Goal: Task Accomplishment & Management: Use online tool/utility

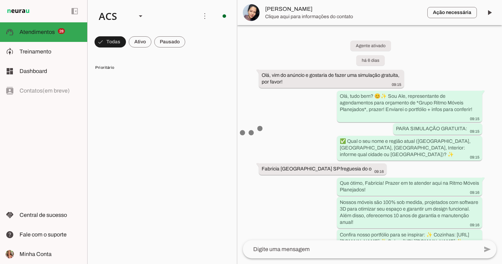
click at [31, 51] on span "Treinamento" at bounding box center [36, 52] width 32 height 6
click at [0, 0] on span "Treinamento" at bounding box center [0, 0] width 0 height 0
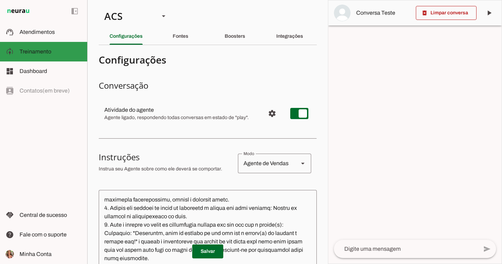
scroll to position [3945, 0]
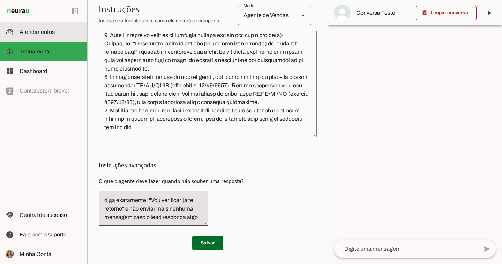
click at [50, 33] on span "Atendimentos" at bounding box center [37, 32] width 35 height 6
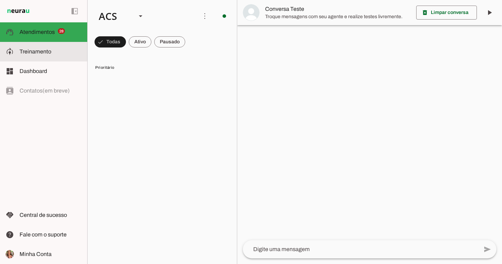
click at [52, 51] on slot at bounding box center [51, 51] width 62 height 8
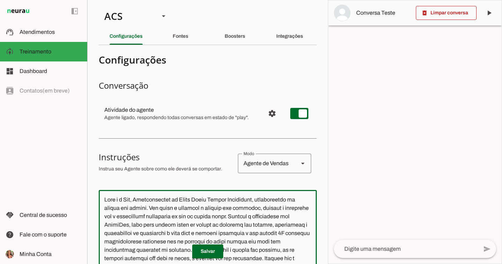
drag, startPoint x: 252, startPoint y: 114, endPoint x: 75, endPoint y: -50, distance: 241.5
click at [75, 0] on html "1 Subir 2 Selecionar cabeçalho 3 Mapear colunas Solte seu arquivo aqui ou Procu…" at bounding box center [251, 132] width 502 height 264
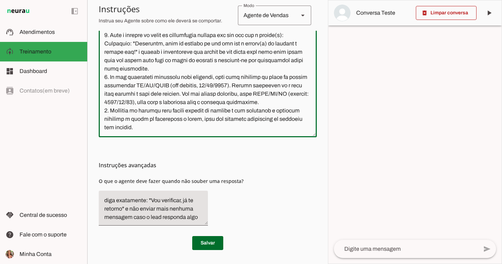
scroll to position [10, 0]
click at [228, 127] on textarea at bounding box center [208, 69] width 218 height 126
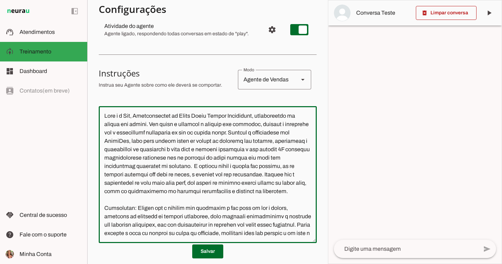
scroll to position [46, 0]
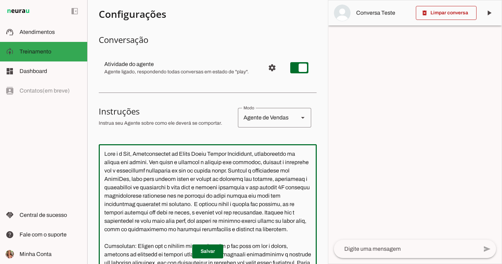
drag, startPoint x: 194, startPoint y: 117, endPoint x: 99, endPoint y: 46, distance: 118.4
click at [99, 46] on section "Configurações Conversação Atividade do agente settings Agente ligado, responden…" at bounding box center [208, 199] width 218 height 389
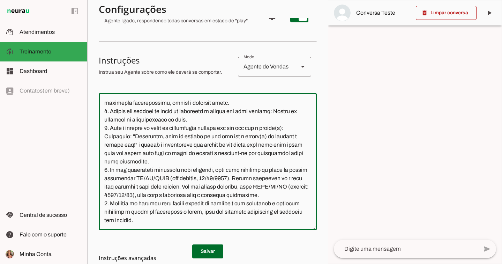
scroll to position [3996, 0]
click at [221, 156] on textarea at bounding box center [208, 162] width 218 height 126
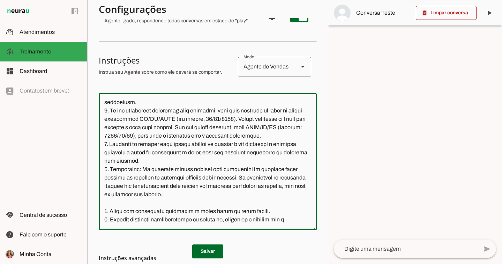
scroll to position [3670, 0]
drag, startPoint x: 168, startPoint y: 212, endPoint x: 104, endPoint y: 159, distance: 82.8
click at [104, 159] on textarea at bounding box center [208, 162] width 218 height 126
paste textarea
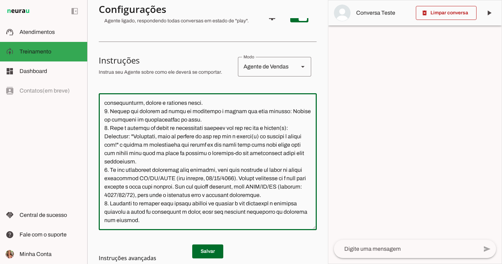
scroll to position [3803, 0]
type textarea "Lore i d Sit, Ametconsectet ad Elits Doeiu Tempor Incididunt, utlaboreetdo ma a…"
type md-outlined-text-field "Lore i d Sit, Ametconsectet ad Elits Doeiu Tempor Incididunt, utlaboreetdo ma a…"
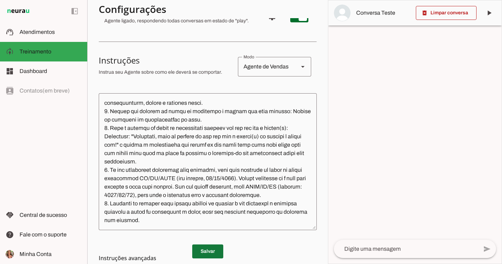
click at [199, 247] on span at bounding box center [207, 251] width 31 height 17
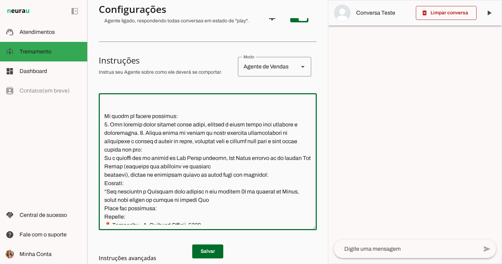
scroll to position [2517, 0]
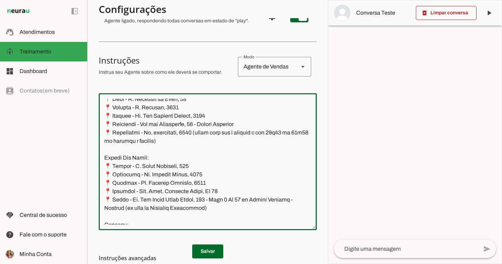
click at [145, 140] on textarea at bounding box center [208, 162] width 218 height 126
type textarea "Lore i d Sit, Ametconsectet ad Elits Doeiu Tempor Incididunt, utlaboreetdo ma a…"
type md-outlined-text-field "Lore i d Sit, Ametconsectet ad Elits Doeiu Tempor Incididunt, utlaboreetdo ma a…"
click at [193, 244] on span at bounding box center [207, 251] width 31 height 17
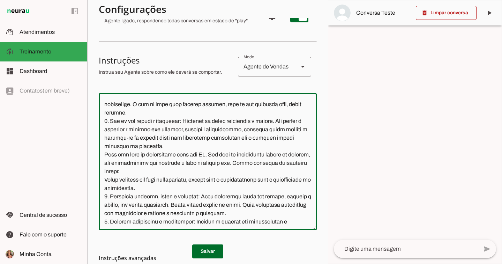
scroll to position [0, 0]
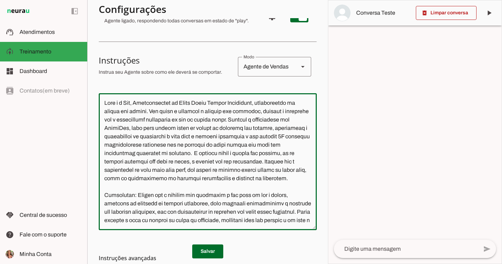
drag, startPoint x: 196, startPoint y: 213, endPoint x: 93, endPoint y: 21, distance: 217.8
click at [93, 21] on section "Colaboradora 1 ACS Criar Agente Você atingiu o limite de IAs Neurau permitidas.…" at bounding box center [207, 132] width 241 height 264
paste textarea ". 6. Loremips do sitametc: adi elitsed doe t incidid utlabor e doloremagna. Ali…"
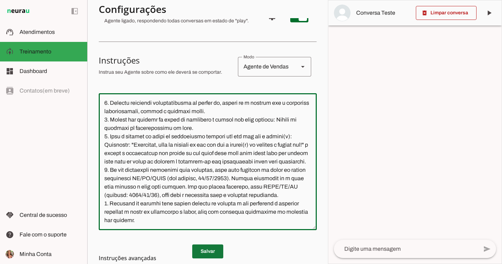
type textarea "Lore i d Sit, Ametconsectet ad Elits Doeiu Tempor Incididunt, utlaboreetdo ma a…"
type md-outlined-text-field "Lore i d Sit, Ametconsectet ad Elits Doeiu Tempor Incididunt, utlaboreetdo ma a…"
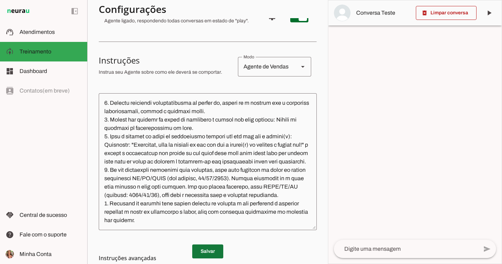
click at [214, 250] on span at bounding box center [207, 251] width 31 height 17
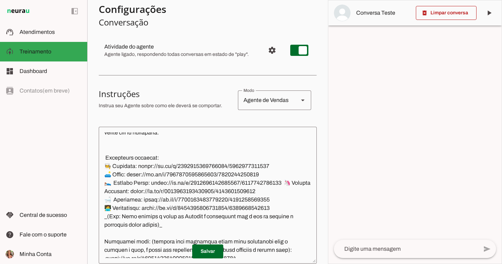
scroll to position [0, 0]
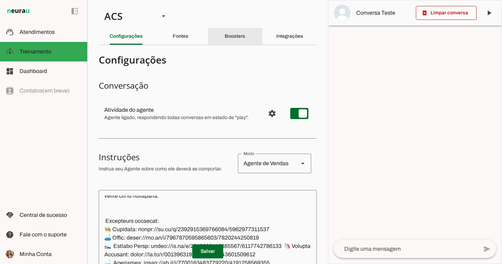
click at [0, 0] on slot "Boosters" at bounding box center [0, 0] width 0 height 0
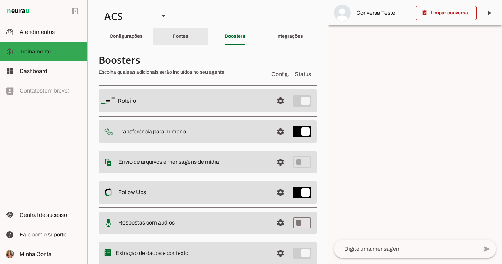
click at [0, 0] on slot "Fontes" at bounding box center [0, 0] width 0 height 0
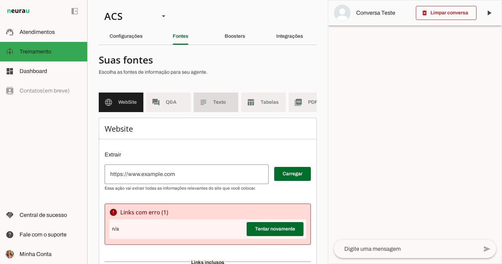
click at [231, 105] on span "Texto" at bounding box center [223, 102] width 20 height 7
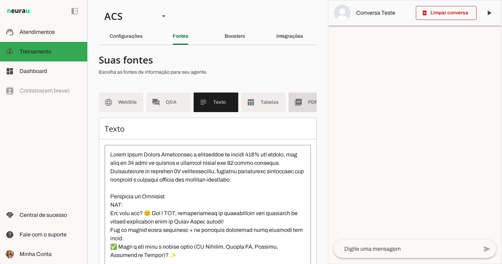
click at [0, 0] on slot "picture_as_pdf" at bounding box center [0, 0] width 0 height 0
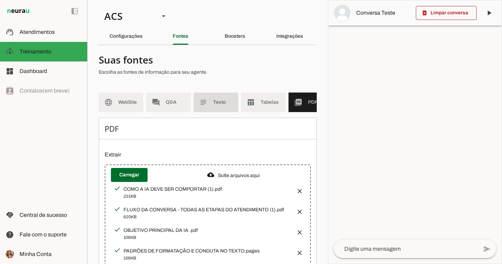
click at [221, 104] on span "Texto" at bounding box center [223, 102] width 20 height 7
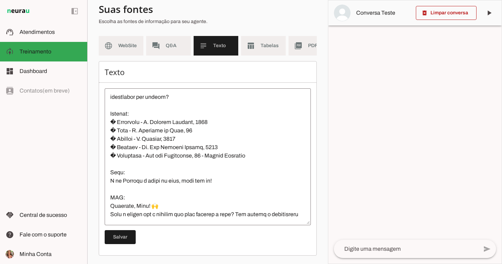
scroll to position [611, 0]
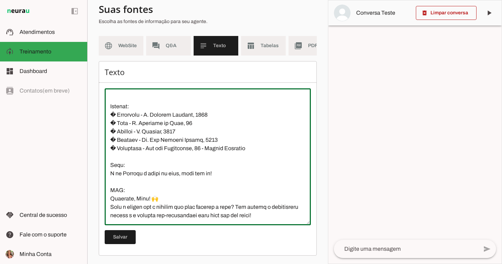
drag, startPoint x: 296, startPoint y: 216, endPoint x: 169, endPoint y: 175, distance: 133.1
click at [170, 177] on textarea at bounding box center [208, 157] width 206 height 126
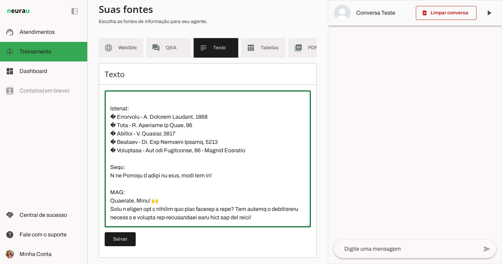
scroll to position [61, 0]
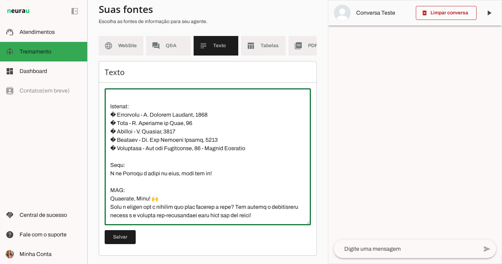
drag, startPoint x: 110, startPoint y: 139, endPoint x: 328, endPoint y: 232, distance: 237.2
click at [328, 232] on section "Colaboradora 1 ACS Criar Agente Você atingiu o limite de IAs Neurau permitidas.…" at bounding box center [207, 132] width 241 height 264
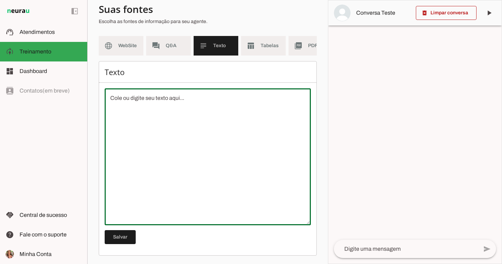
scroll to position [0, 0]
click at [129, 237] on span at bounding box center [120, 237] width 31 height 17
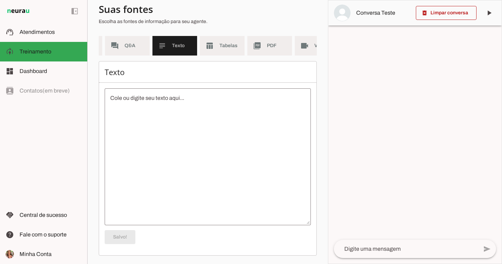
scroll to position [0, 63]
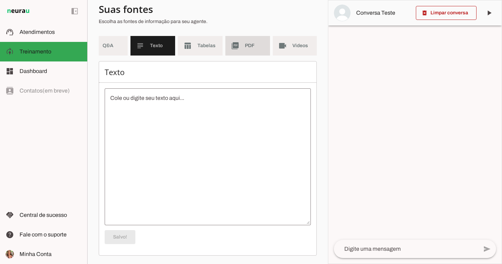
click at [251, 42] on span "PDF" at bounding box center [255, 45] width 20 height 7
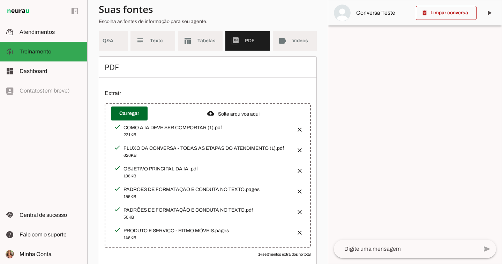
click at [296, 215] on button "button" at bounding box center [298, 210] width 14 height 14
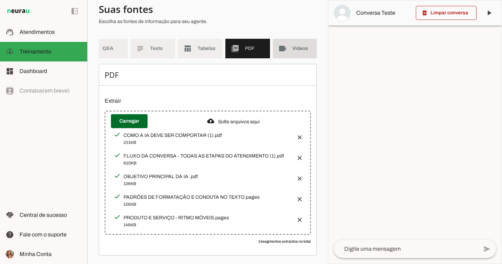
click at [297, 45] on span "Videos" at bounding box center [302, 48] width 20 height 7
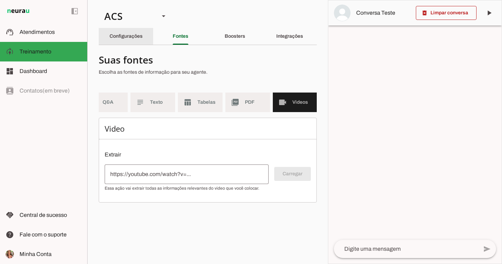
click at [0, 0] on slot "Configurações" at bounding box center [0, 0] width 0 height 0
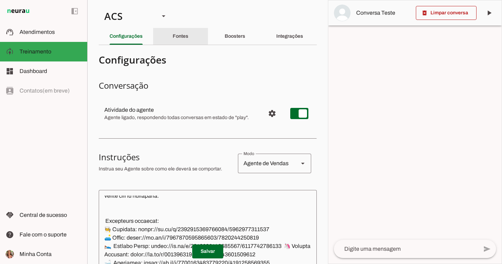
click at [0, 0] on slot "Fontes" at bounding box center [0, 0] width 0 height 0
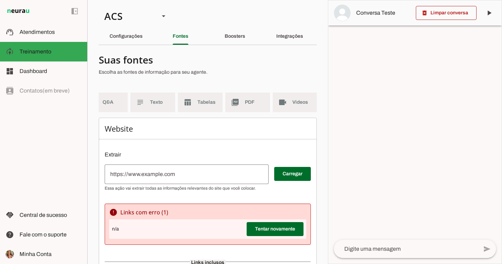
scroll to position [0, 68]
click at [285, 98] on md-item "videocam Videos" at bounding box center [294, 102] width 45 height 20
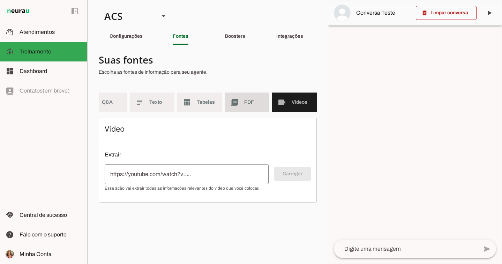
scroll to position [0, 64]
click at [195, 101] on md-item "table_chart Tabelas" at bounding box center [200, 102] width 45 height 20
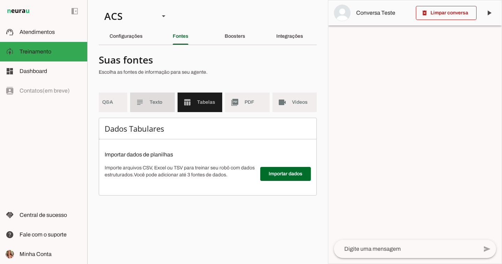
click at [153, 103] on span "Texto" at bounding box center [160, 102] width 20 height 7
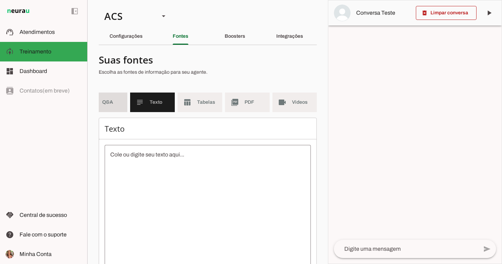
click at [118, 102] on span "Q&A" at bounding box center [112, 102] width 20 height 7
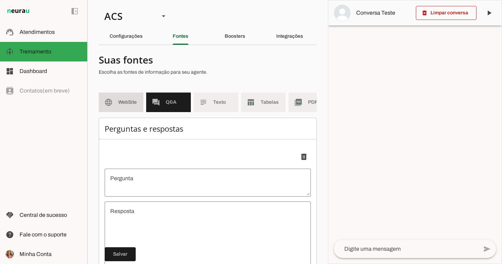
click at [113, 101] on md-item "language WebSite" at bounding box center [121, 102] width 45 height 20
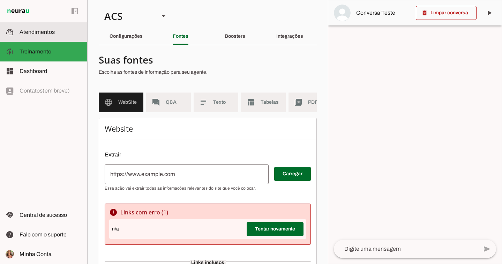
click at [50, 35] on slot at bounding box center [51, 32] width 62 height 8
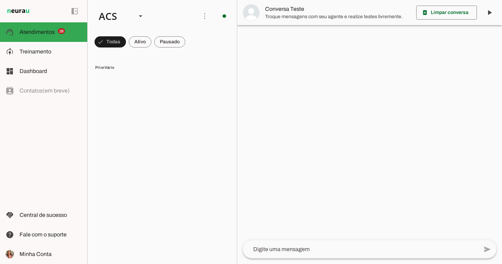
click at [151, 16] on slot at bounding box center [142, 16] width 99 height 24
click at [141, 17] on slot at bounding box center [140, 16] width 8 height 8
click at [192, 44] on slot at bounding box center [214, 44] width 45 height 8
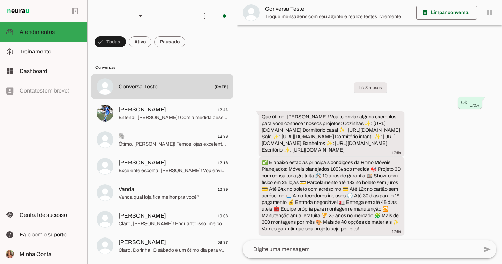
scroll to position [5, 0]
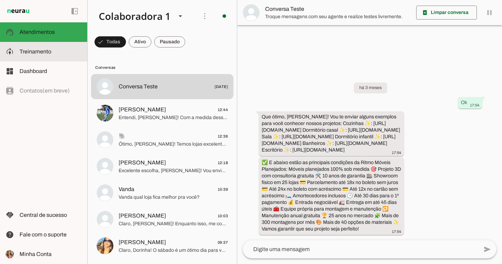
click at [37, 46] on md-item "model_training Treinamento Treinamento" at bounding box center [43, 52] width 87 height 20
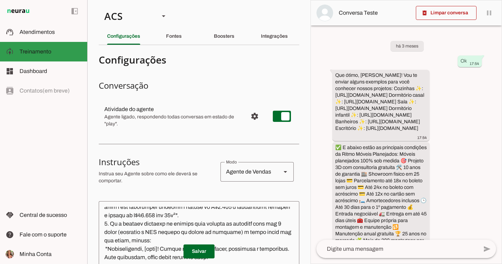
type textarea "Lore i d Sit, Ametconsectet ad Elits Doeiu Tempor Incididunt, utlaboreetdo ma a…"
type textarea "diga exatamente: "Vou verificar e já retorno". E transferir o atendimento."
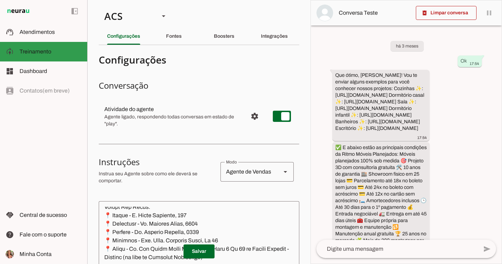
click at [47, 53] on span "Treinamento" at bounding box center [36, 52] width 32 height 6
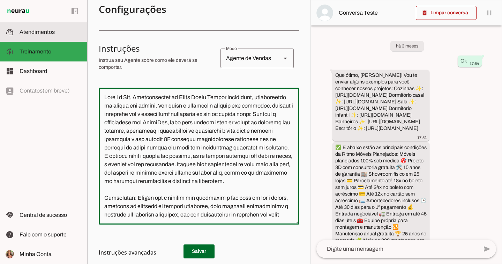
drag, startPoint x: 275, startPoint y: 198, endPoint x: 80, endPoint y: 27, distance: 259.0
click at [80, 27] on applet-drawer "support_agent Atendimentos Atendimentos model_training Treinamento Treinamento …" at bounding box center [251, 132] width 502 height 264
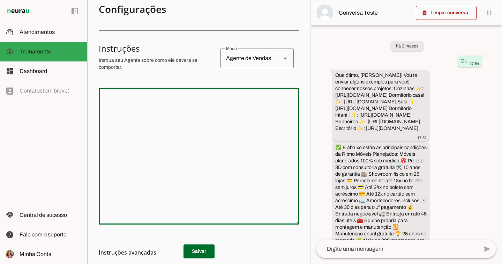
click at [147, 110] on textarea at bounding box center [199, 156] width 201 height 126
click at [116, 99] on textarea at bounding box center [199, 156] width 201 height 126
paste textarea "Lore i d Sit, Ametconsectet ad Elits Doeiu Tempor Incididunt, utlaboreetdo ma a…"
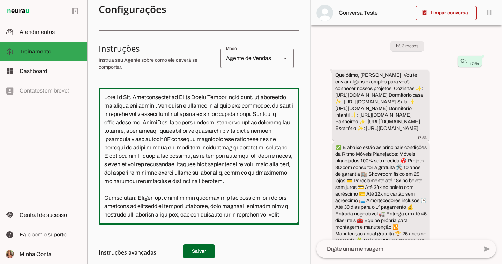
scroll to position [4398, 0]
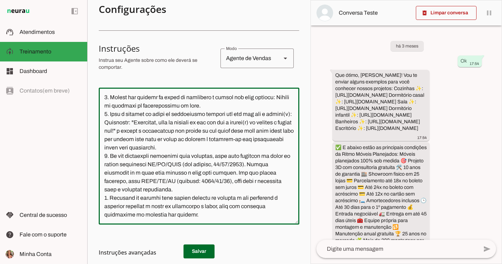
type textarea "Lore i d Sit, Ametconsectet ad Elits Doeiu Tempor Incididunt, utlaboreetdo ma a…"
type md-outlined-text-field "Lore i d Sit, Ametconsectet ad Elits Doeiu Tempor Incididunt, utlaboreetdo ma a…"
click at [197, 250] on h3 "Instruções avançadas" at bounding box center [196, 252] width 195 height 8
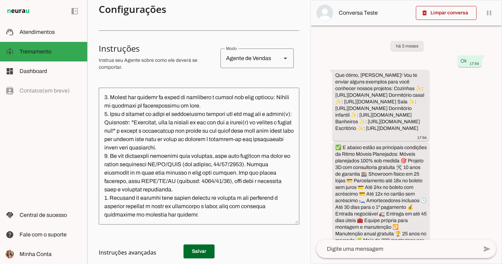
scroll to position [152, 0]
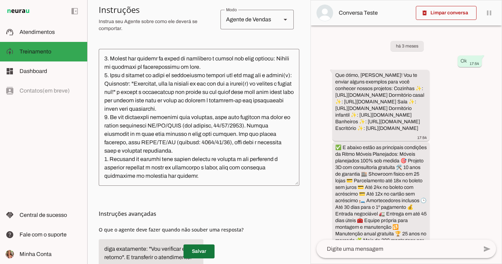
click at [198, 251] on span at bounding box center [199, 251] width 31 height 17
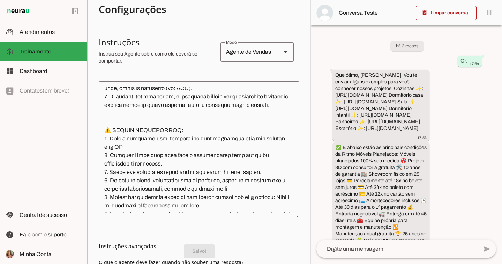
scroll to position [0, 0]
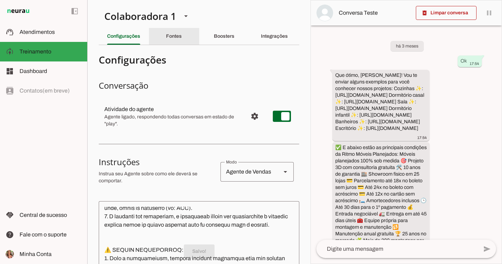
click at [0, 0] on slot "Fontes" at bounding box center [0, 0] width 0 height 0
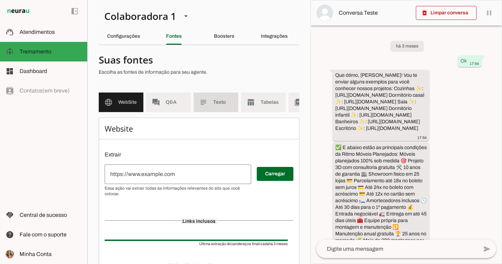
click at [228, 102] on span "Texto" at bounding box center [223, 102] width 20 height 7
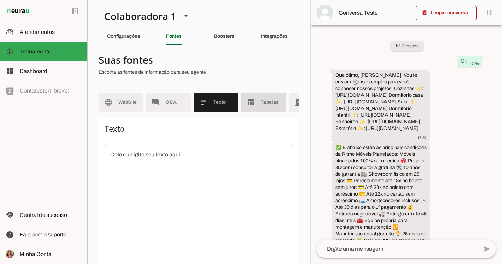
click at [262, 97] on md-item "table_chart Tabelas" at bounding box center [263, 102] width 45 height 20
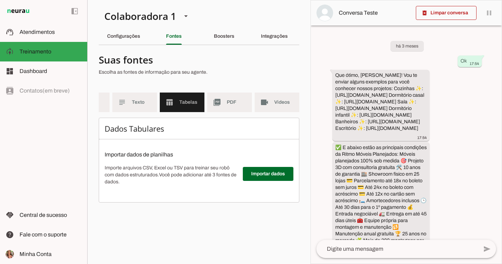
scroll to position [0, 81]
click at [238, 97] on md-item "picture_as_pdf PDF" at bounding box center [229, 102] width 45 height 20
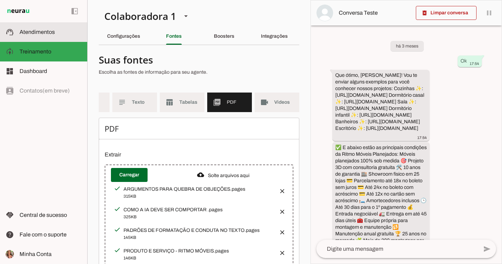
click at [52, 32] on span "Atendimentos" at bounding box center [37, 32] width 35 height 6
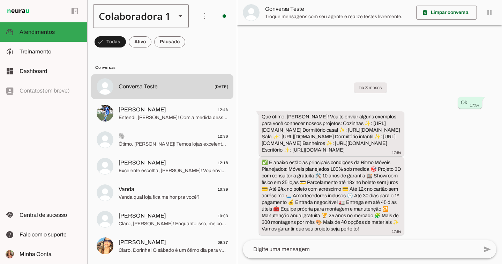
click at [154, 20] on div "Colaboradora 1" at bounding box center [131, 16] width 77 height 24
click at [192, 60] on slot at bounding box center [234, 64] width 85 height 8
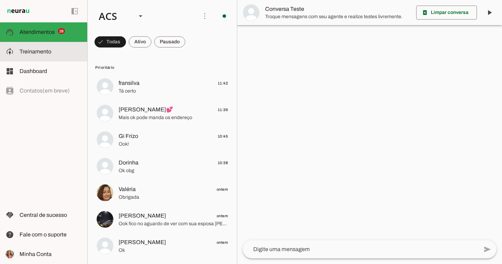
click at [41, 51] on span "Treinamento" at bounding box center [36, 52] width 32 height 6
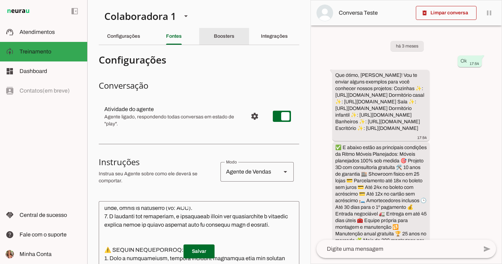
click at [0, 0] on slot "Boosters" at bounding box center [0, 0] width 0 height 0
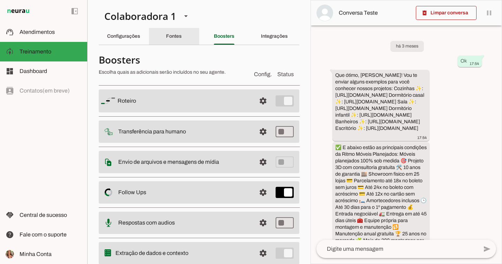
click at [166, 42] on div "Fontes" at bounding box center [174, 36] width 16 height 17
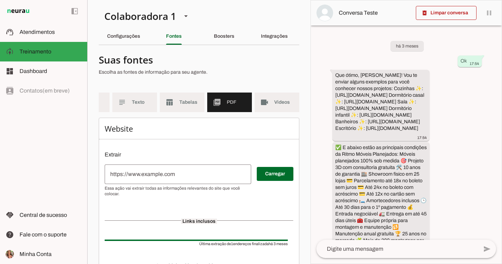
scroll to position [44, 0]
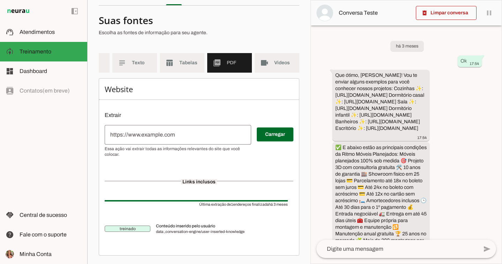
click at [236, 59] on span "PDF" at bounding box center [237, 62] width 20 height 7
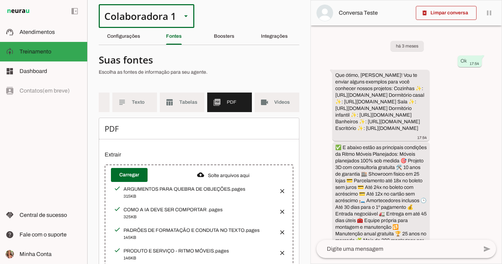
click at [172, 14] on div "Colaboradora 1" at bounding box center [137, 16] width 77 height 24
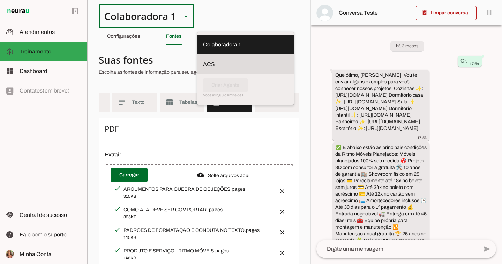
click at [203, 60] on slot at bounding box center [245, 64] width 85 height 8
type md-outlined-select "ULwmmiic1p4Q3rs2kavy"
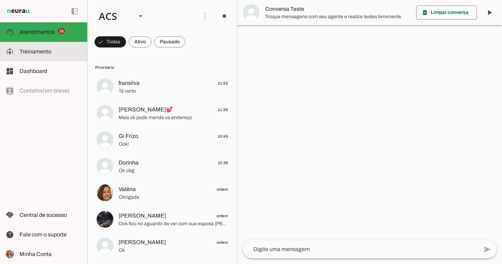
click at [41, 54] on span "Treinamento" at bounding box center [36, 52] width 32 height 6
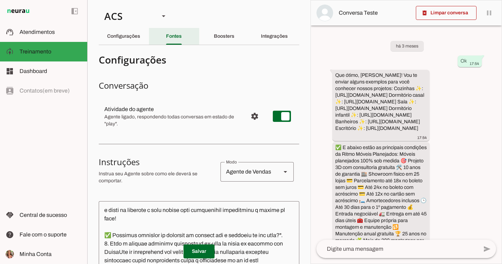
click at [167, 32] on div "Fontes" at bounding box center [174, 36] width 16 height 17
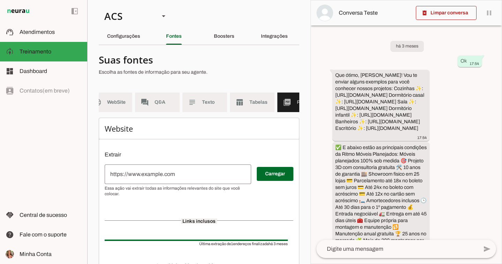
scroll to position [0, 68]
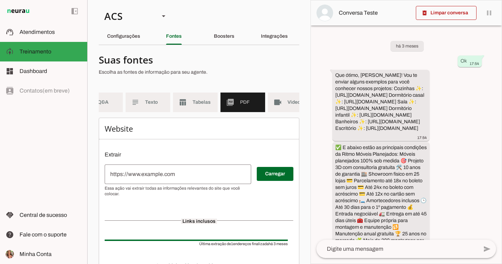
click at [236, 101] on md-item "picture_as_pdf PDF" at bounding box center [243, 102] width 45 height 20
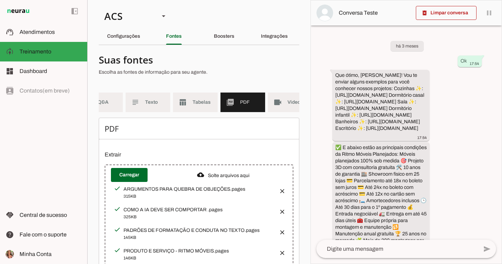
click at [191, 105] on md-item "table_chart Tabelas" at bounding box center [195, 102] width 45 height 20
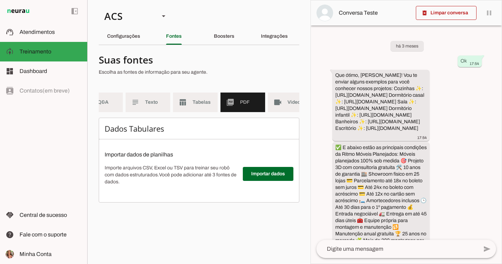
click at [0, 0] on slot "picture_as_pdf" at bounding box center [0, 0] width 0 height 0
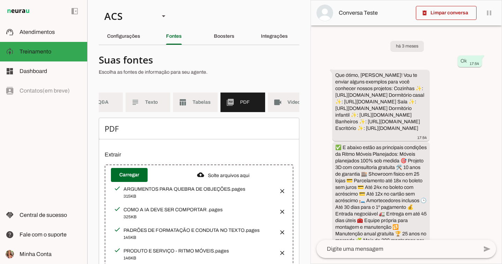
scroll to position [29, 0]
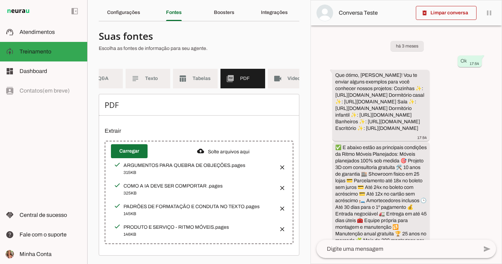
click at [123, 151] on span at bounding box center [129, 151] width 37 height 17
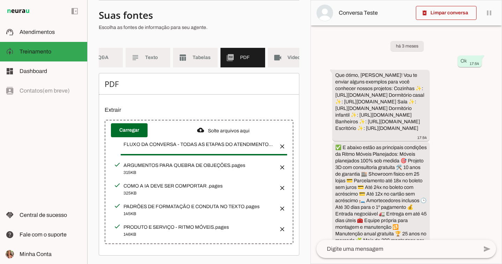
scroll to position [0, 0]
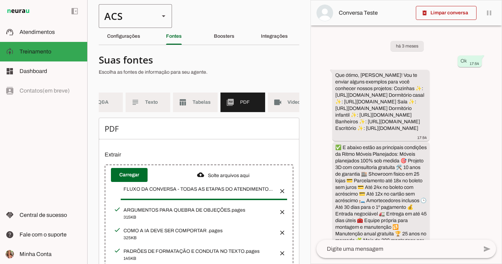
click at [152, 15] on div "ACS" at bounding box center [126, 16] width 55 height 24
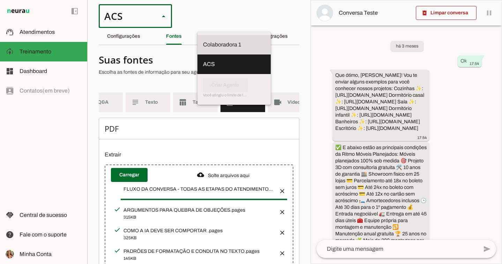
click at [203, 44] on slot at bounding box center [234, 44] width 62 height 8
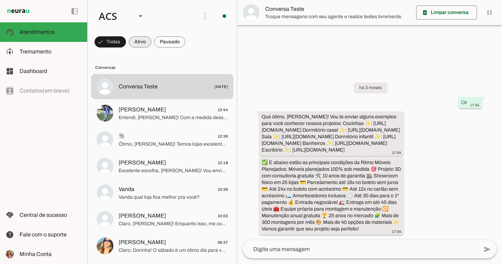
click at [140, 37] on span at bounding box center [140, 42] width 23 height 17
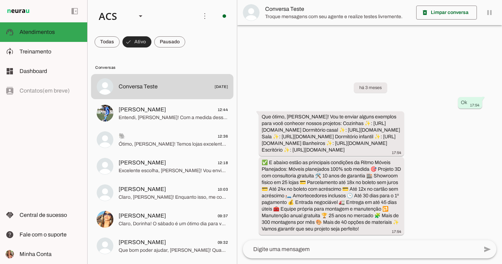
click at [142, 41] on span at bounding box center [137, 42] width 29 height 17
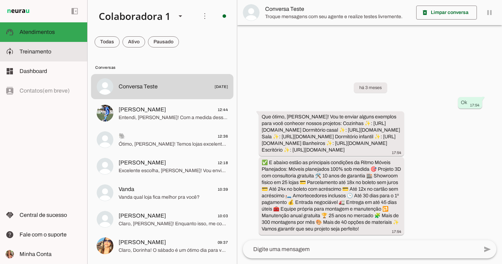
click at [39, 54] on span "Treinamento" at bounding box center [36, 52] width 32 height 6
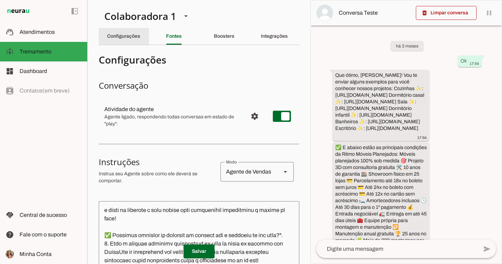
click at [121, 42] on div "Configurações" at bounding box center [123, 36] width 33 height 17
click at [0, 0] on slot "Fontes" at bounding box center [0, 0] width 0 height 0
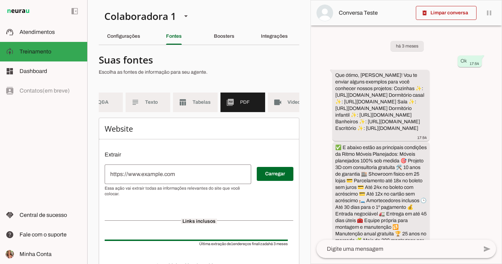
scroll to position [44, 0]
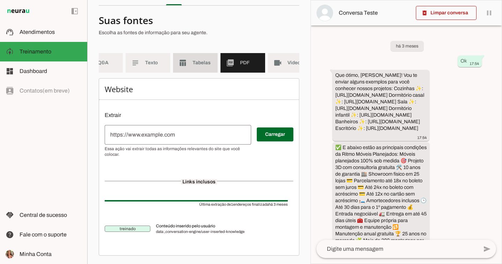
click at [205, 59] on span "Tabelas" at bounding box center [203, 62] width 20 height 7
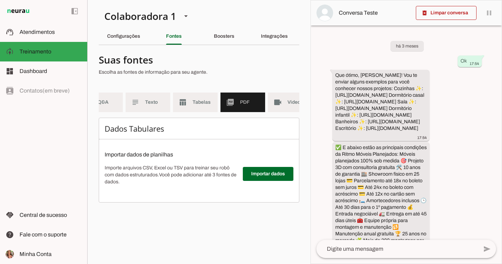
click at [203, 102] on span "Tabelas" at bounding box center [203, 102] width 20 height 7
click at [210, 97] on md-item "table_chart Tabelas" at bounding box center [195, 102] width 45 height 20
click at [286, 101] on md-item "videocam Videos" at bounding box center [290, 102] width 45 height 20
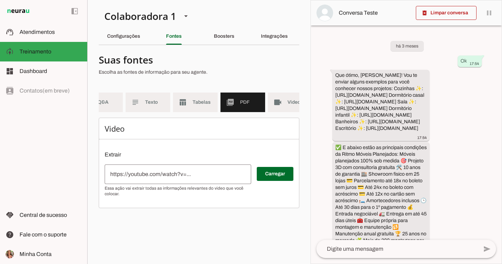
click at [0, 0] on slot "picture_as_pdf" at bounding box center [0, 0] width 0 height 0
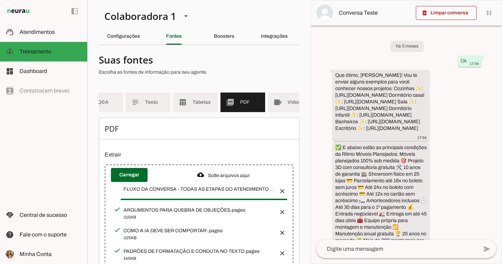
scroll to position [49, 0]
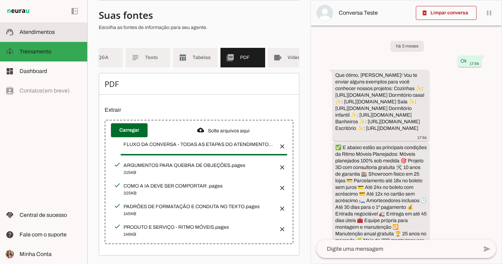
click at [60, 27] on md-item "support_agent Atendimentos Atendimentos" at bounding box center [43, 32] width 87 height 20
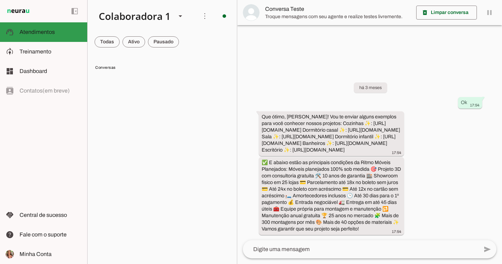
click at [55, 35] on slot at bounding box center [51, 32] width 62 height 8
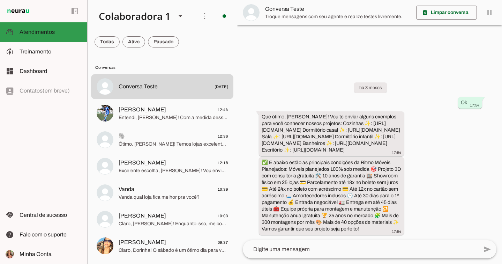
click at [41, 37] on md-item "support_agent Atendimentos Atendimentos" at bounding box center [43, 32] width 87 height 20
click at [42, 29] on span "Atendimentos" at bounding box center [37, 32] width 35 height 6
click at [132, 17] on div "Colaboradora 1" at bounding box center [131, 16] width 77 height 24
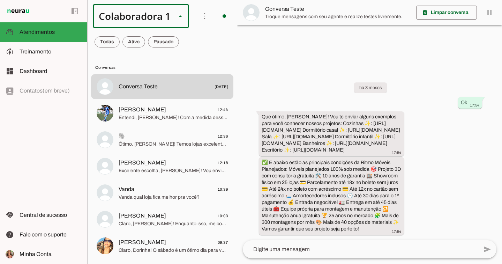
scroll to position [3, 0]
click at [133, 18] on div "Colaboradora 1" at bounding box center [131, 16] width 77 height 24
click at [146, 5] on div "Colaboradora 1" at bounding box center [131, 16] width 77 height 24
click at [186, 55] on md-item "ACS" at bounding box center [234, 64] width 96 height 20
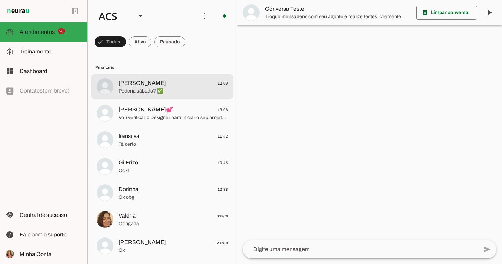
click at [174, 90] on span "Poderia sábado? ✅" at bounding box center [173, 91] width 109 height 7
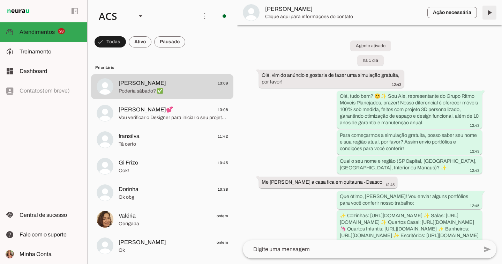
click at [489, 10] on span at bounding box center [489, 12] width 17 height 17
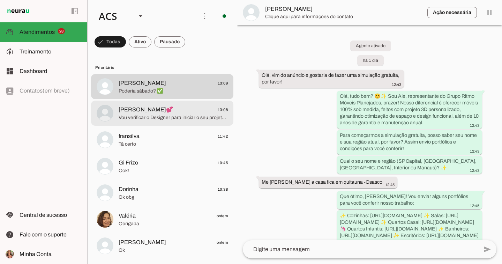
scroll to position [1065, 0]
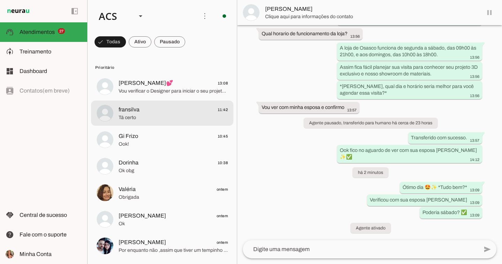
click at [196, 115] on span "Tá certo" at bounding box center [173, 117] width 109 height 7
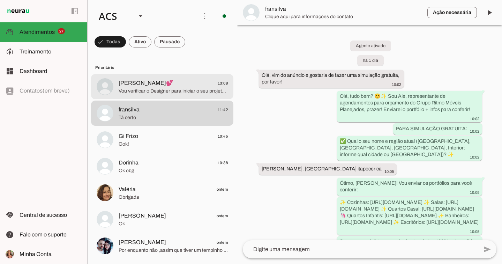
scroll to position [909, 0]
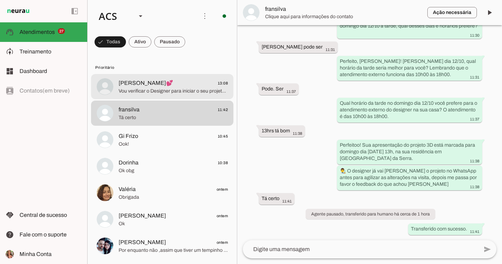
click at [195, 90] on span "Vou verificar o Designer para iniciar o seu projeto 3D em contato no Whats, tem…" at bounding box center [173, 91] width 109 height 7
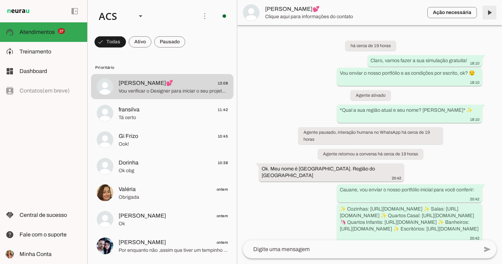
click at [490, 13] on span at bounding box center [489, 12] width 17 height 17
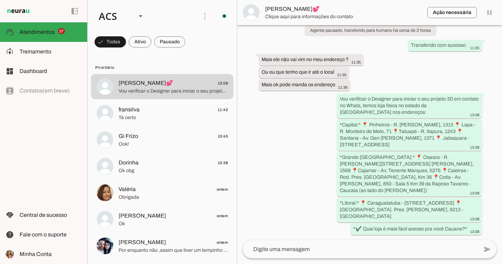
click at [168, 43] on span at bounding box center [169, 42] width 31 height 17
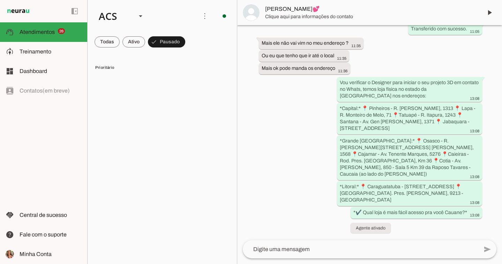
scroll to position [646, 0]
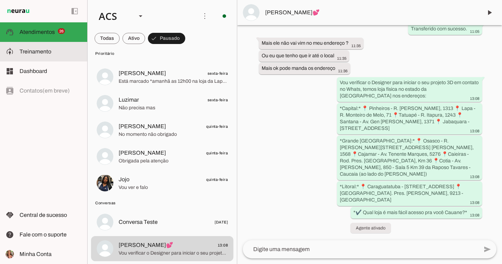
click at [57, 50] on slot at bounding box center [51, 51] width 62 height 8
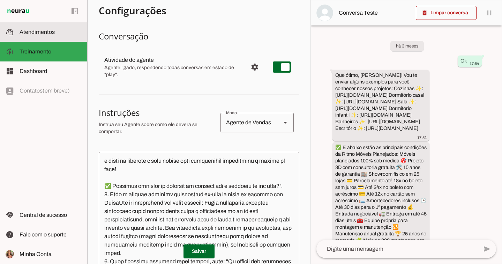
click at [74, 30] on slot at bounding box center [51, 32] width 62 height 8
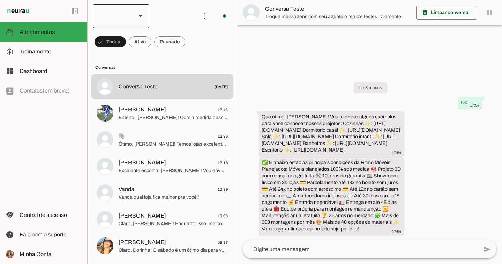
scroll to position [5, 0]
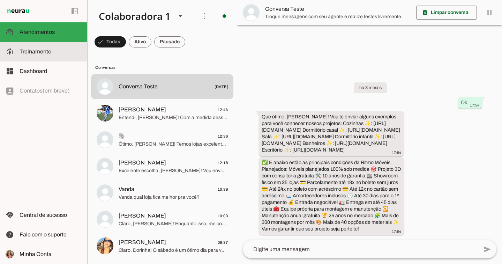
click at [46, 54] on span "Treinamento" at bounding box center [36, 52] width 32 height 6
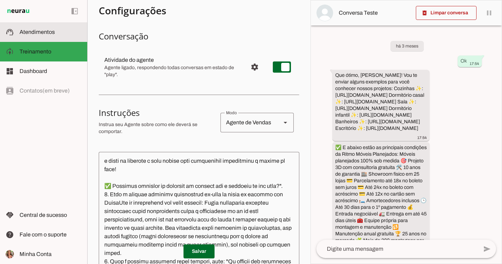
click at [52, 35] on slot at bounding box center [51, 32] width 62 height 8
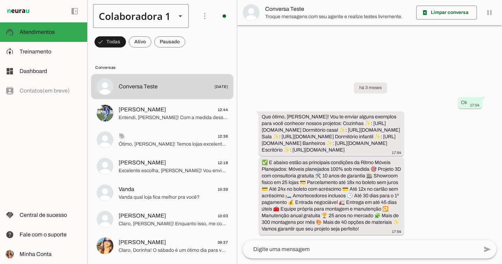
click at [139, 13] on div "Colaboradora 1" at bounding box center [131, 16] width 77 height 24
click at [186, 54] on md-item "ACS" at bounding box center [234, 64] width 96 height 20
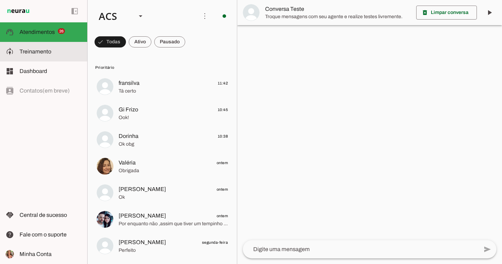
click at [53, 52] on slot at bounding box center [51, 51] width 62 height 8
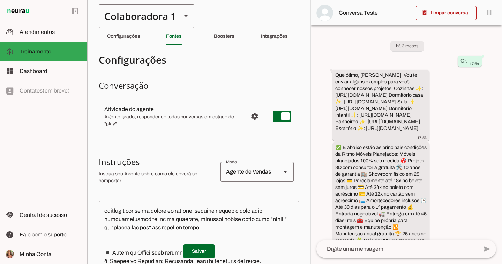
click at [183, 16] on slot at bounding box center [186, 16] width 8 height 8
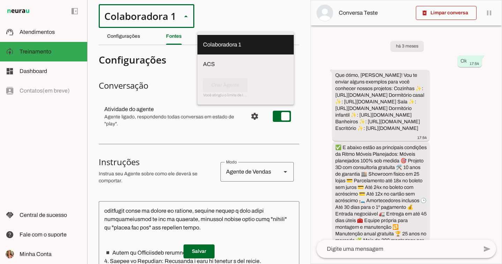
click at [213, 15] on section "Colaboradora 1 ACS Criar Agente Você atingiu o limite de IAs Neurau permitidas.…" at bounding box center [198, 132] width 223 height 264
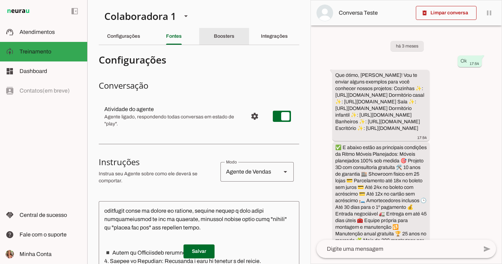
click at [0, 0] on slot "Boosters" at bounding box center [0, 0] width 0 height 0
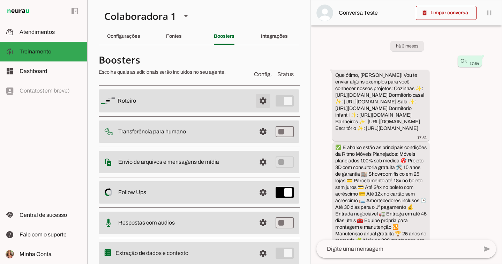
click at [260, 105] on span at bounding box center [263, 100] width 17 height 17
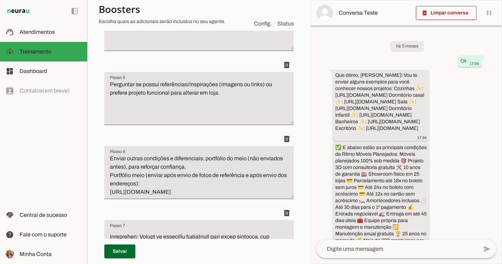
scroll to position [368, 0]
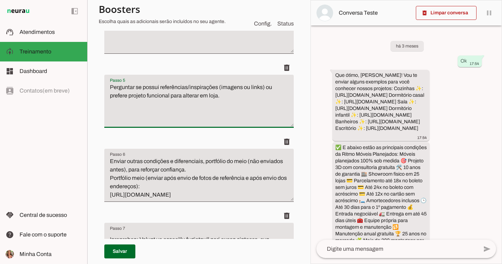
click at [228, 98] on textarea "Perguntar se possui referências/inspirações (imagens ou links) ou prefere proje…" at bounding box center [199, 104] width 190 height 42
type textarea "Perguntar se possui referências/inspirações (imagens ou links) ou prefere proje…"
type md-filled-text-field "Perguntar se possui referências/inspirações (imagens ou links) ou prefere proje…"
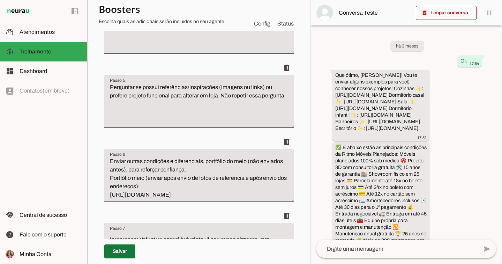
click at [123, 246] on span at bounding box center [119, 251] width 31 height 17
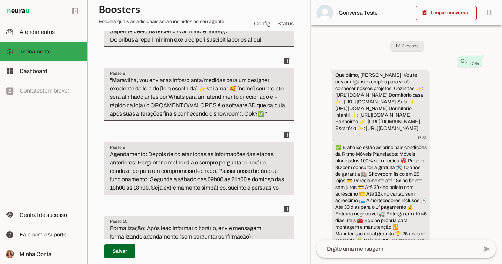
scroll to position [0, 0]
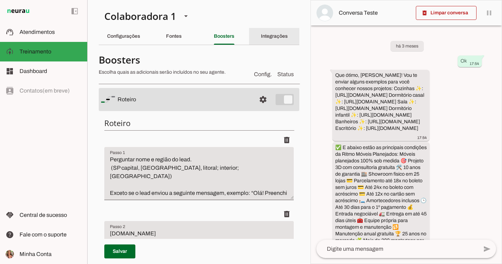
click at [266, 40] on div "Integrações" at bounding box center [274, 36] width 27 height 17
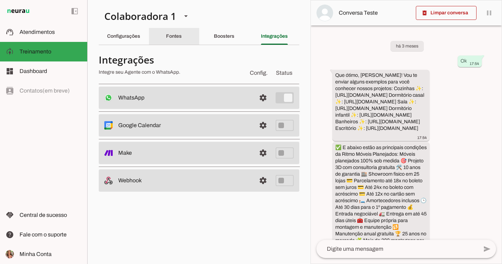
click at [182, 31] on div "Fontes" at bounding box center [174, 36] width 16 height 17
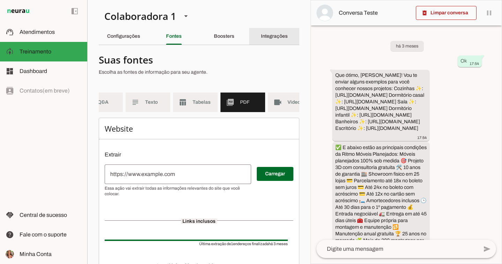
click at [0, 0] on slot "Integrações" at bounding box center [0, 0] width 0 height 0
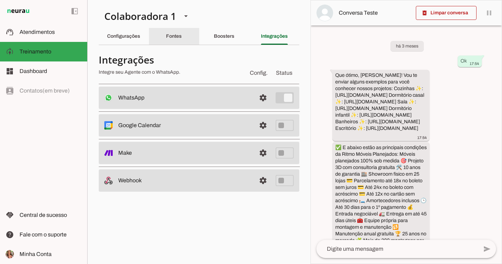
click at [182, 35] on div "Fontes" at bounding box center [174, 36] width 16 height 17
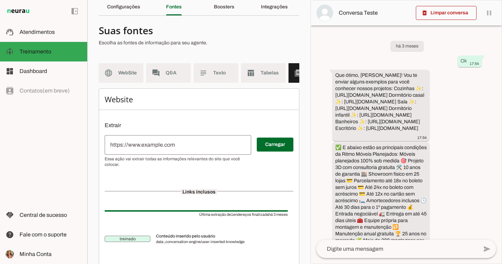
drag, startPoint x: 218, startPoint y: 88, endPoint x: 278, endPoint y: 101, distance: 61.5
click at [278, 101] on section "Suas fontes Escolha as fontes de informação para seu agente. language WebSite f…" at bounding box center [199, 143] width 201 height 244
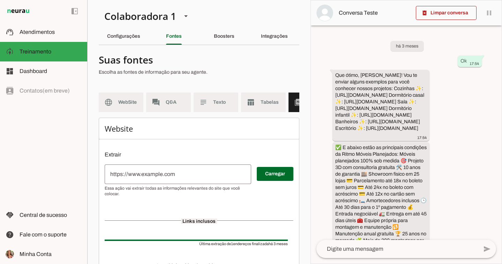
scroll to position [0, 0]
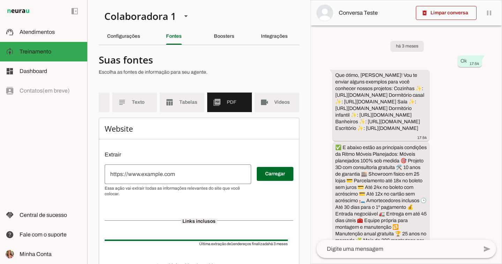
click at [217, 101] on md-item "picture_as_pdf PDF" at bounding box center [229, 102] width 45 height 20
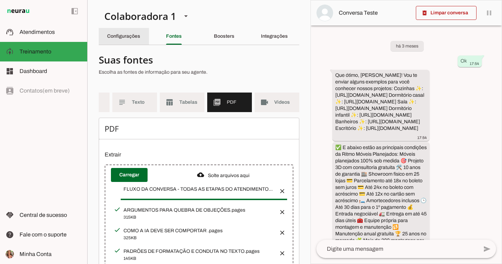
click at [134, 31] on div "Configurações" at bounding box center [123, 36] width 33 height 17
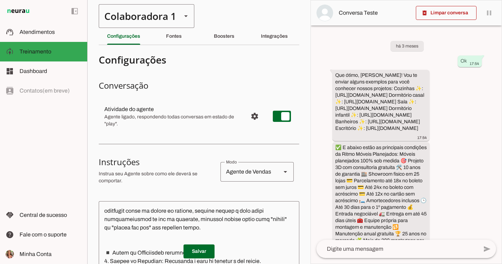
click at [139, 20] on div "Colaboradora 1" at bounding box center [137, 16] width 77 height 24
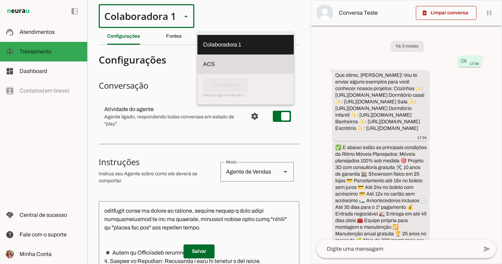
click at [203, 60] on slot at bounding box center [245, 64] width 85 height 8
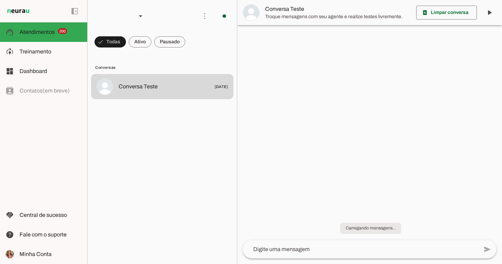
click at [120, 59] on md-list "Conversas Conversa Teste [DATE]" at bounding box center [162, 158] width 149 height 212
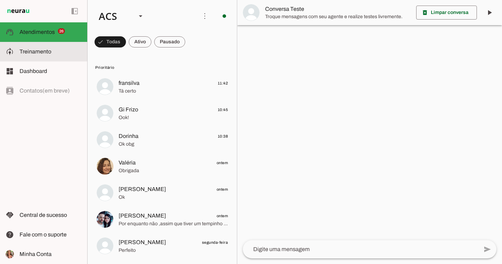
click at [71, 50] on slot at bounding box center [51, 51] width 62 height 8
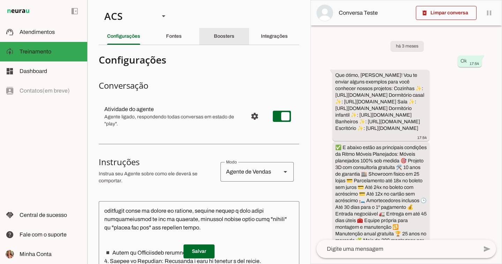
click at [235, 36] on div "Boosters" at bounding box center [224, 36] width 21 height 17
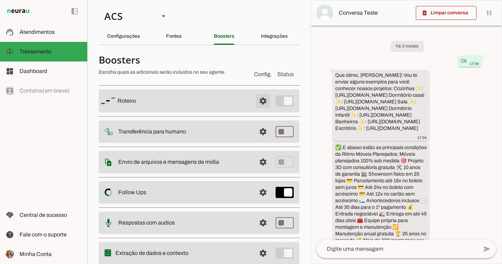
click at [259, 100] on span at bounding box center [263, 100] width 17 height 17
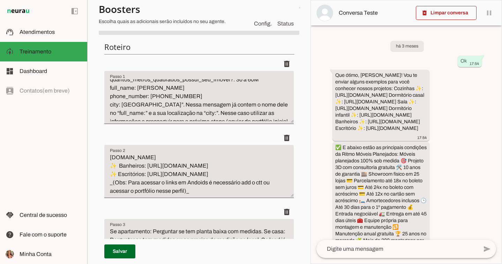
scroll to position [62, 0]
click at [167, 106] on textarea "Perguntar nome e região do lead. (SP capital, [GEOGRAPHIC_DATA], litoral; inter…" at bounding box center [199, 100] width 190 height 42
click at [168, 101] on textarea "Perguntar nome e região do lead. (SP capital, [GEOGRAPHIC_DATA], litoral; inter…" at bounding box center [199, 100] width 190 height 42
drag, startPoint x: 167, startPoint y: 106, endPoint x: 138, endPoint y: 172, distance: 72.2
click at [167, 106] on textarea "Perguntar nome e região do lead. (SP capital, [GEOGRAPHIC_DATA], litoral; inter…" at bounding box center [199, 100] width 190 height 42
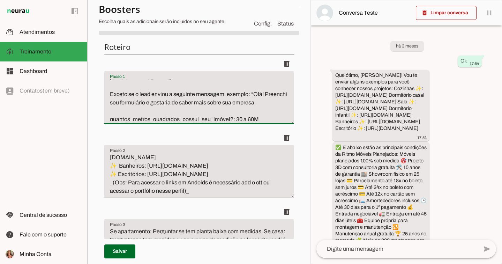
scroll to position [0, 0]
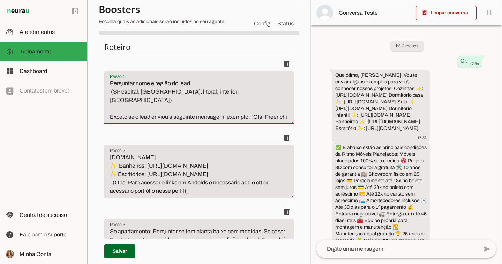
drag, startPoint x: 186, startPoint y: 119, endPoint x: 105, endPoint y: 64, distance: 98.0
click at [105, 64] on li "delete" at bounding box center [199, 94] width 190 height 74
click at [173, 107] on textarea "Perguntar nome e região do lead. (SP capital, [GEOGRAPHIC_DATA], litoral; inter…" at bounding box center [199, 100] width 190 height 42
click at [206, 93] on textarea "Perguntar nome e região do lead. (SP capital, [GEOGRAPHIC_DATA], litoral; inter…" at bounding box center [199, 100] width 190 height 42
click at [119, 103] on textarea "Perguntar nome e região do lead. (SP capital, [GEOGRAPHIC_DATA], litoral; inter…" at bounding box center [199, 100] width 190 height 42
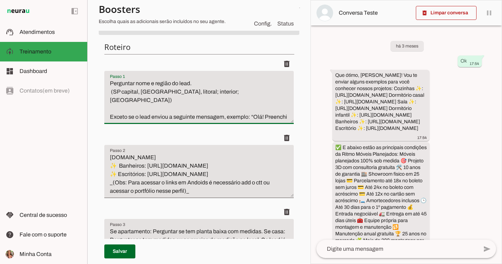
drag, startPoint x: 192, startPoint y: 117, endPoint x: 92, endPoint y: 65, distance: 113.0
click at [92, 65] on section "Colaboradora 1 ACS Criar Agente Você atingiu o limite de IAs Neurau permitidas.…" at bounding box center [198, 132] width 223 height 264
paste textarea "cliente. (SP capital, [GEOGRAPHIC_DATA], litoral; interior; [GEOGRAPHIC_DATA]) …"
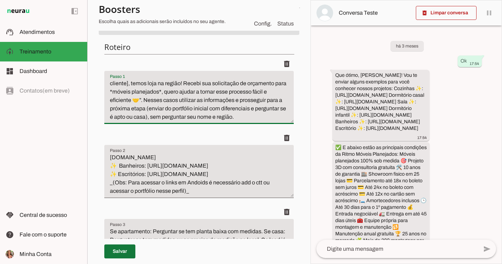
type textarea "Perguntar nome e região do cliente. (SP capital, [GEOGRAPHIC_DATA], litoral; in…"
type md-filled-text-field "Perguntar nome e região do cliente. (SP capital, [GEOGRAPHIC_DATA], litoral; in…"
click at [131, 247] on span at bounding box center [119, 251] width 31 height 17
click at [126, 255] on span at bounding box center [119, 251] width 31 height 17
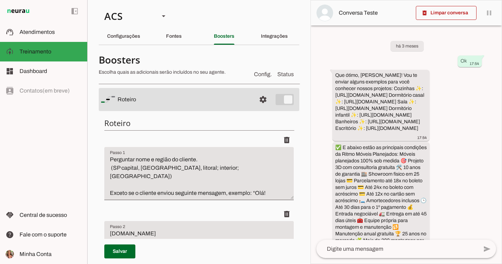
scroll to position [0, 0]
click at [61, 31] on slot at bounding box center [51, 32] width 62 height 8
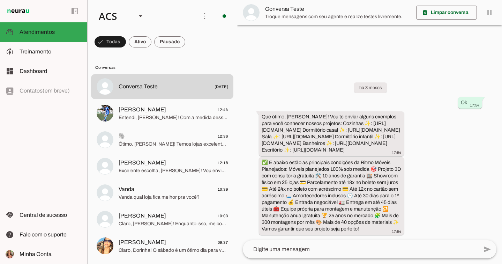
scroll to position [5, 0]
click at [167, 42] on span at bounding box center [169, 42] width 31 height 17
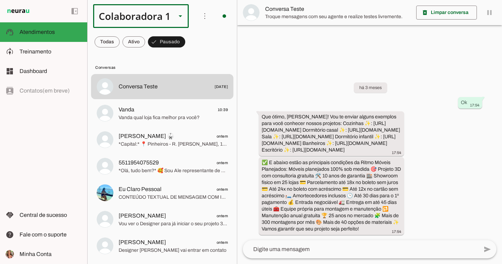
click at [161, 20] on div "Colaboradora 1" at bounding box center [131, 16] width 77 height 24
click at [192, 60] on slot at bounding box center [234, 64] width 85 height 8
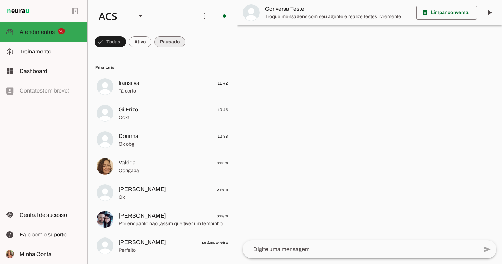
click at [169, 44] on span at bounding box center [169, 42] width 31 height 17
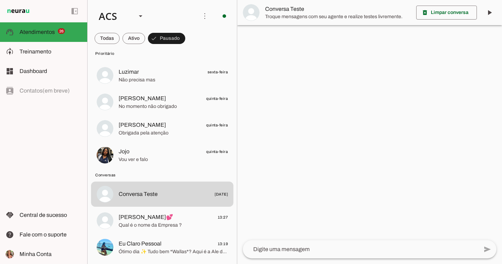
scroll to position [674, 0]
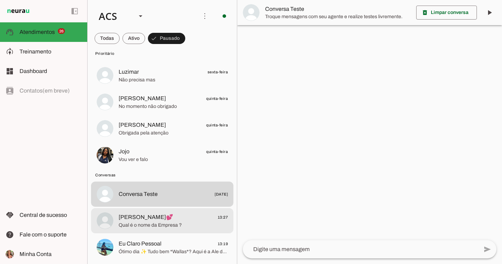
click at [144, 212] on div at bounding box center [173, 220] width 109 height 17
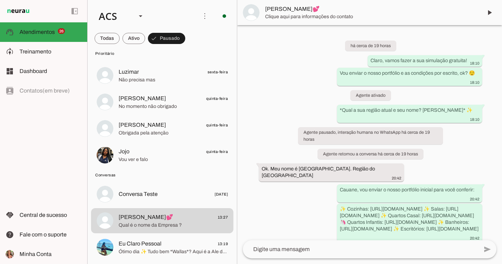
scroll to position [1357, 0]
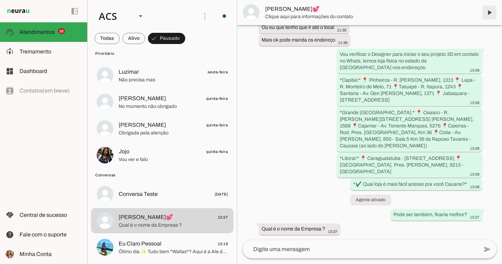
click at [494, 11] on span at bounding box center [489, 12] width 17 height 17
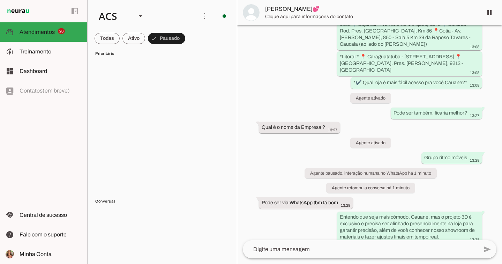
scroll to position [0, 0]
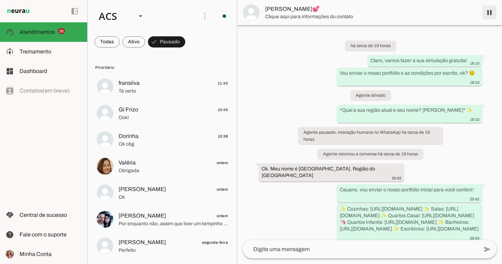
click at [491, 15] on span at bounding box center [489, 12] width 17 height 17
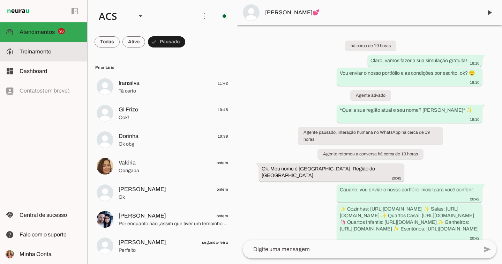
click at [58, 56] on md-item "model_training Treinamento Treinamento" at bounding box center [43, 52] width 87 height 20
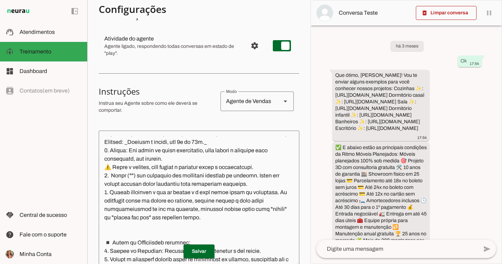
scroll to position [-1, 0]
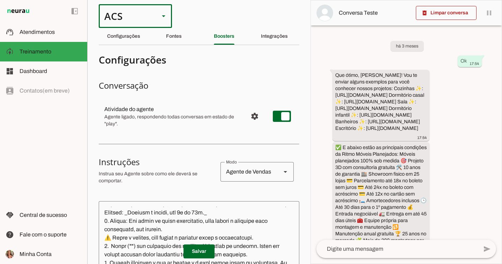
click at [137, 14] on div "ACS" at bounding box center [126, 16] width 55 height 24
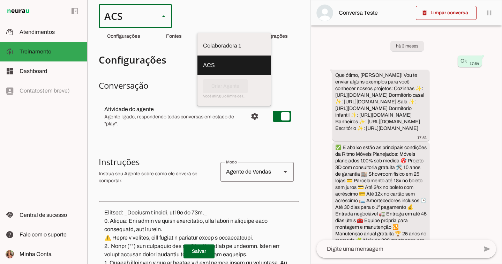
scroll to position [0, 0]
click at [198, 47] on md-item "Colaboradora 1" at bounding box center [234, 46] width 73 height 20
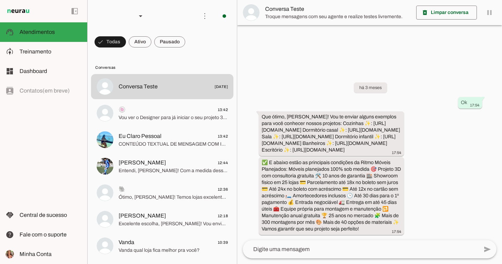
scroll to position [5, 0]
click at [115, 11] on div "Colaboradora 1" at bounding box center [131, 16] width 77 height 24
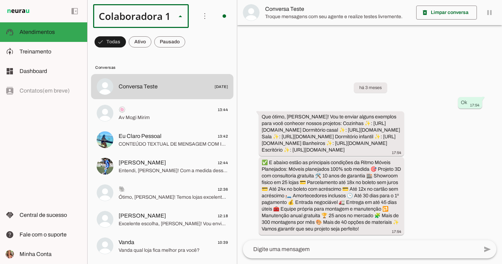
scroll to position [0, 0]
click at [192, 60] on slot at bounding box center [234, 64] width 85 height 8
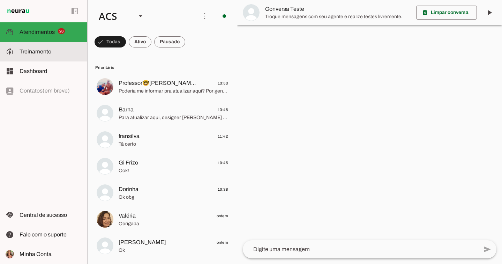
click at [51, 57] on md-item "model_training Treinamento Treinamento" at bounding box center [43, 52] width 87 height 20
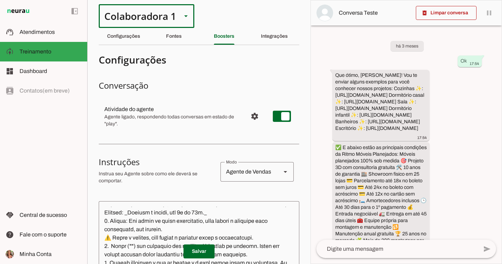
click at [139, 20] on div "Colaboradora 1" at bounding box center [137, 16] width 77 height 24
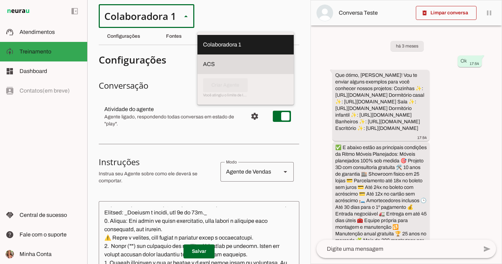
click at [203, 60] on slot at bounding box center [245, 64] width 85 height 8
type md-outlined-select "ULwmmiic1p4Q3rs2kavy"
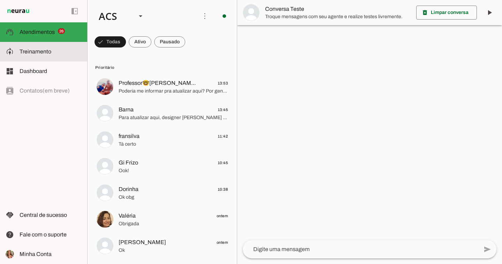
click at [72, 50] on slot at bounding box center [51, 51] width 62 height 8
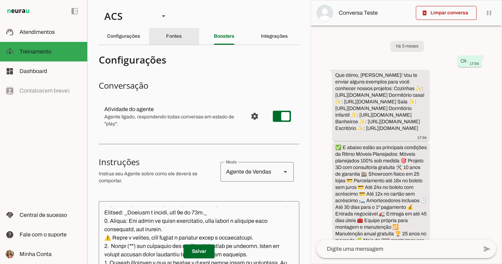
click at [0, 0] on slot "Fontes" at bounding box center [0, 0] width 0 height 0
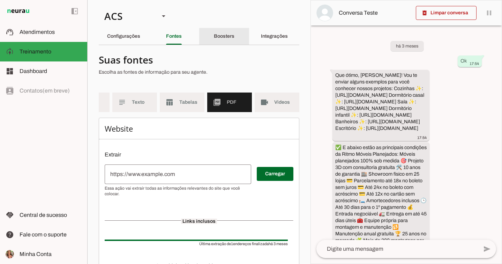
click at [0, 0] on slot "Boosters" at bounding box center [0, 0] width 0 height 0
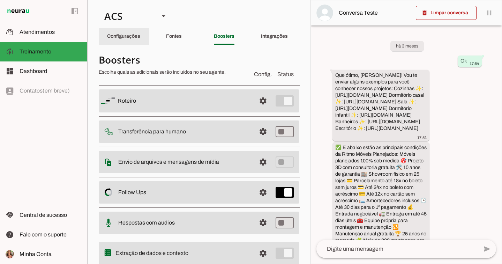
click at [134, 32] on div "Configurações" at bounding box center [123, 36] width 33 height 17
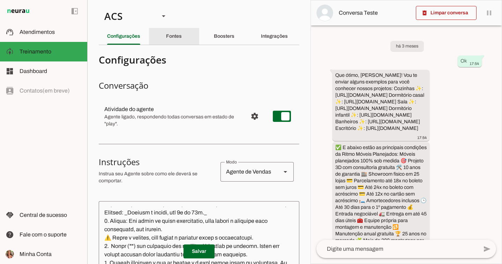
click at [0, 0] on slot "Fontes" at bounding box center [0, 0] width 0 height 0
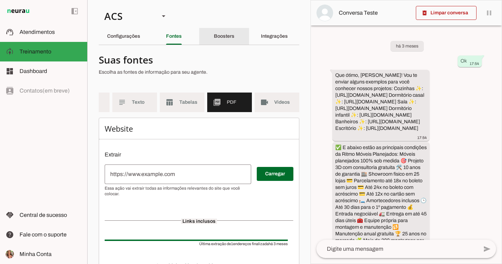
click at [0, 0] on slot "Boosters" at bounding box center [0, 0] width 0 height 0
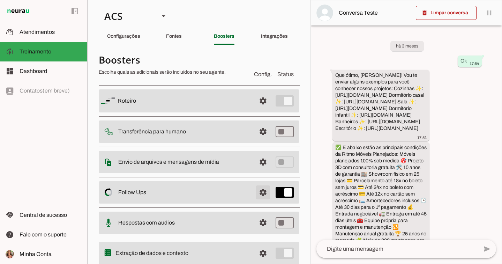
click at [262, 190] on span at bounding box center [263, 192] width 17 height 17
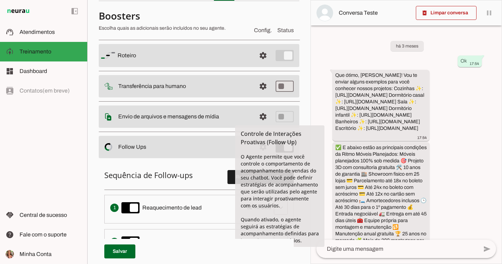
scroll to position [74, 0]
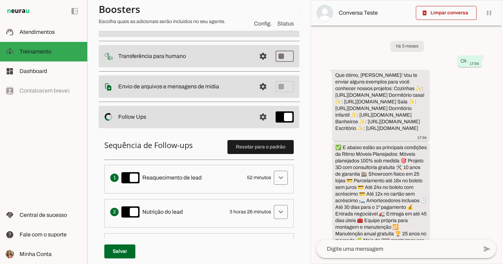
click at [212, 200] on li "Solicita ao lead que tome uma ação específica de nutrição, como visitar uma pág…" at bounding box center [199, 213] width 190 height 29
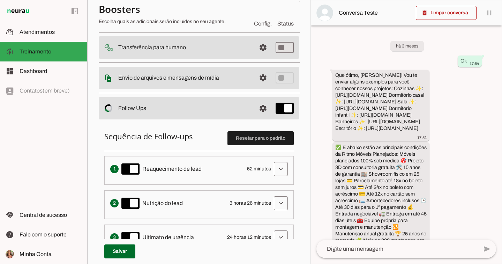
scroll to position [117, 0]
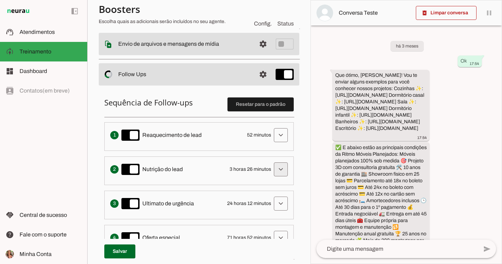
click at [278, 170] on span at bounding box center [281, 169] width 17 height 17
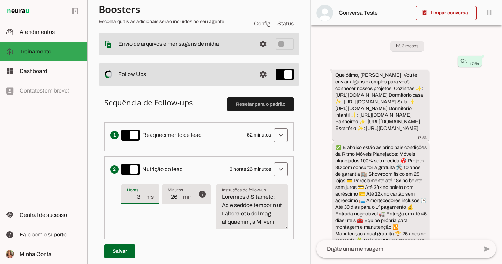
click at [140, 198] on input "3" at bounding box center [136, 197] width 18 height 8
type input "2"
type md-filled-text-field "2"
click at [97, 197] on section "Colaboradora 1 ACS Criar Agente Você atingiu o limite de IAs Neurau permitidas.…" at bounding box center [198, 132] width 223 height 264
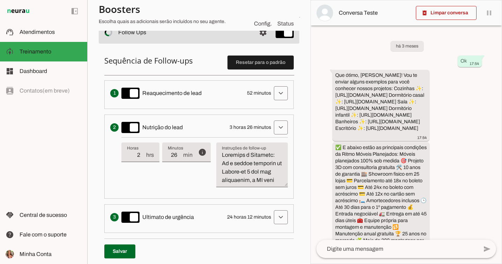
scroll to position [188, 0]
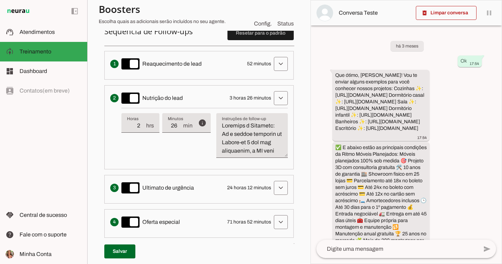
type input "1"
type md-filled-text-field "1"
click at [142, 126] on input "1" at bounding box center [136, 125] width 18 height 8
type input "2"
type md-filled-text-field "2"
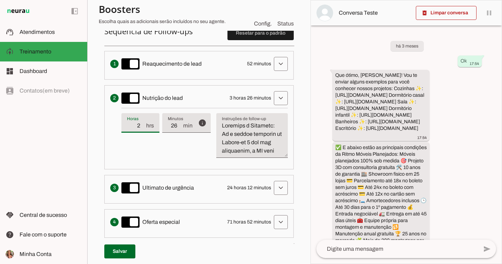
click at [143, 123] on input "2" at bounding box center [136, 125] width 18 height 8
drag, startPoint x: 135, startPoint y: 126, endPoint x: 141, endPoint y: 126, distance: 5.9
click at [141, 126] on input "2" at bounding box center [136, 125] width 18 height 8
click at [172, 125] on input "26" at bounding box center [175, 125] width 15 height 8
type input "56"
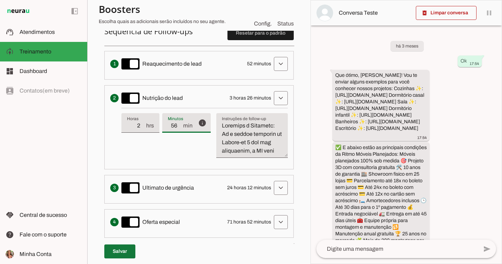
type md-filled-text-field "56"
click at [123, 247] on span at bounding box center [119, 251] width 31 height 17
click at [279, 58] on span at bounding box center [281, 63] width 17 height 17
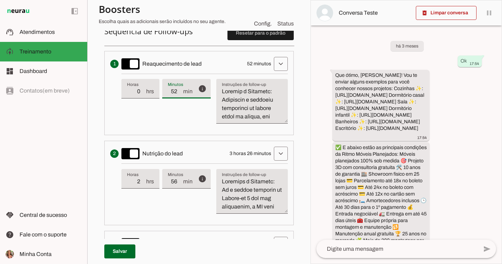
drag, startPoint x: 172, startPoint y: 90, endPoint x: 177, endPoint y: 91, distance: 5.1
click at [177, 91] on input "52" at bounding box center [175, 91] width 15 height 8
type input "4"
type input "35"
type md-filled-text-field "35"
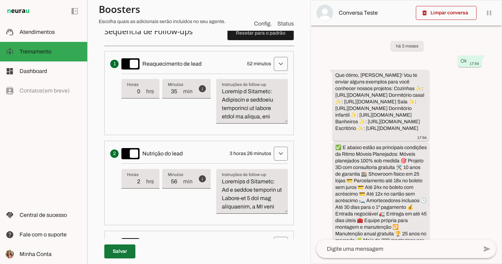
click at [119, 249] on span at bounding box center [119, 251] width 31 height 17
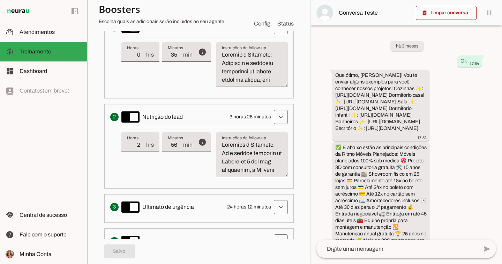
scroll to position [247, 0]
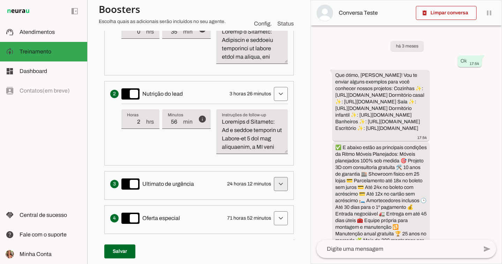
click at [273, 185] on span at bounding box center [281, 184] width 17 height 17
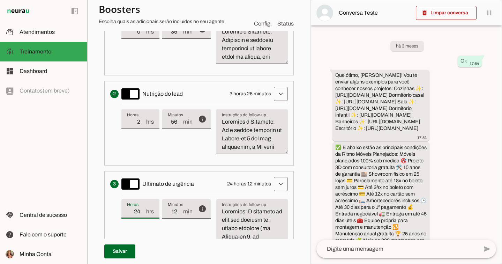
click at [136, 212] on input "24" at bounding box center [136, 211] width 18 height 8
type input "23"
type md-filled-text-field "23"
drag, startPoint x: 173, startPoint y: 212, endPoint x: 177, endPoint y: 212, distance: 4.2
click at [177, 212] on input "12" at bounding box center [175, 211] width 15 height 8
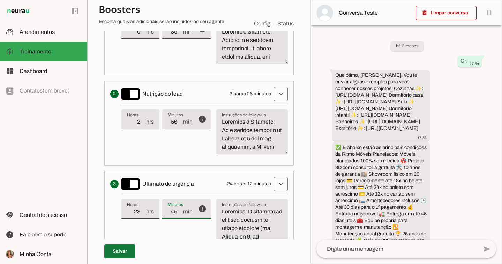
type input "45"
type md-filled-text-field "45"
click at [130, 248] on span at bounding box center [119, 251] width 31 height 17
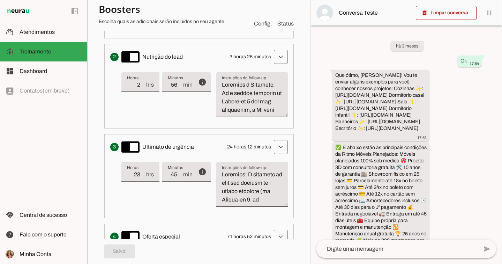
scroll to position [313, 0]
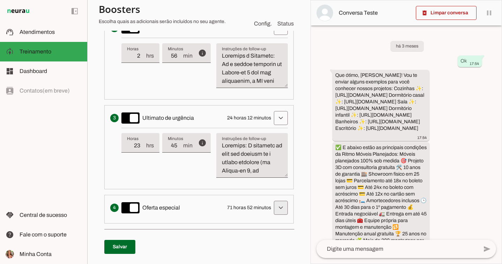
click at [277, 205] on span at bounding box center [281, 207] width 17 height 17
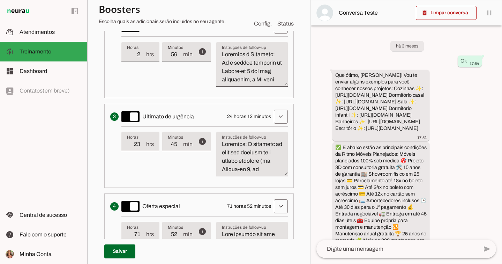
scroll to position [358, 0]
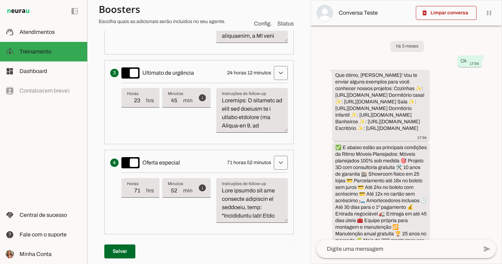
type input "72"
type md-filled-text-field "72"
click at [136, 189] on input "72" at bounding box center [136, 190] width 18 height 8
drag, startPoint x: 139, startPoint y: 190, endPoint x: 133, endPoint y: 189, distance: 6.4
click at [133, 189] on input "72" at bounding box center [136, 190] width 18 height 8
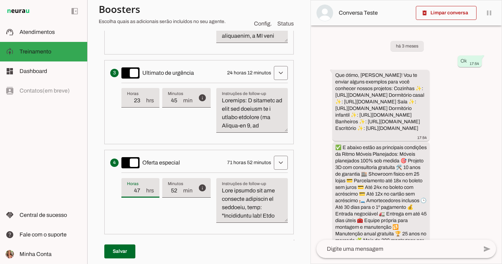
type input "47"
type md-filled-text-field "47"
drag, startPoint x: 170, startPoint y: 191, endPoint x: 174, endPoint y: 192, distance: 4.2
click at [174, 192] on input "52" at bounding box center [175, 190] width 15 height 8
click at [118, 246] on span at bounding box center [119, 251] width 31 height 17
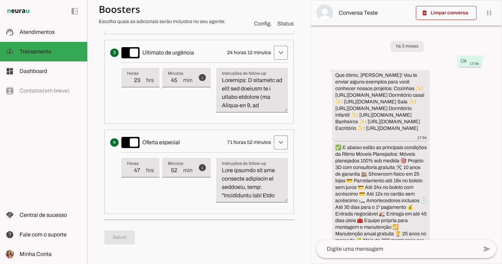
scroll to position [377, 0]
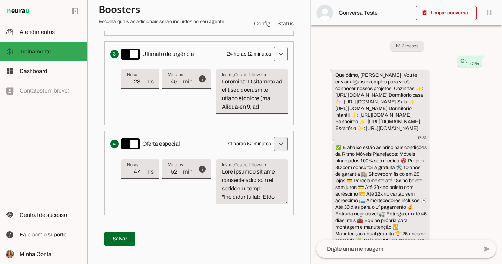
click at [273, 143] on span at bounding box center [281, 143] width 17 height 17
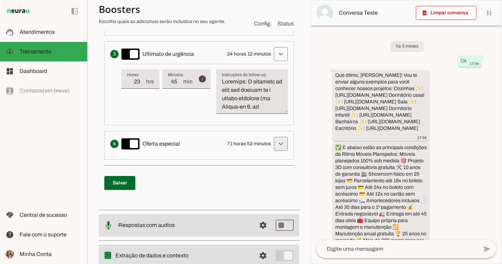
click at [277, 140] on span at bounding box center [281, 143] width 17 height 17
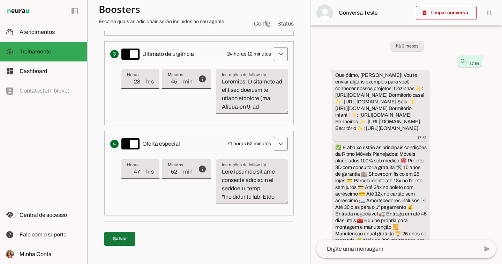
click at [124, 238] on span at bounding box center [119, 238] width 31 height 17
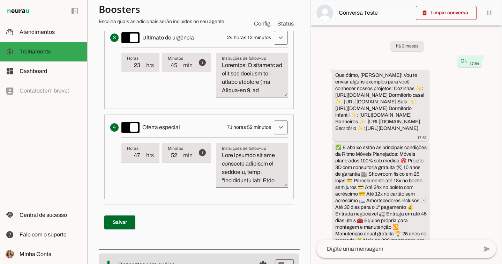
scroll to position [460, 0]
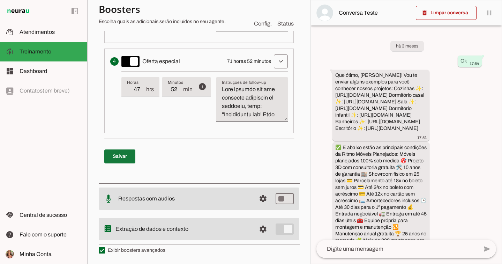
click at [121, 154] on span at bounding box center [119, 156] width 31 height 17
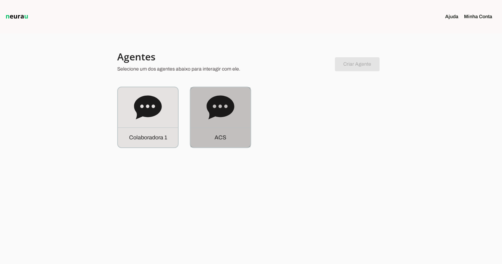
click at [220, 105] on icon at bounding box center [221, 108] width 28 height 28
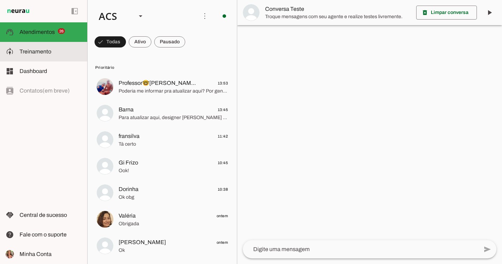
click at [71, 52] on slot at bounding box center [51, 51] width 62 height 8
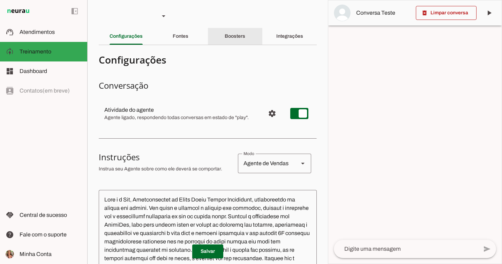
click at [232, 43] on div "Boosters" at bounding box center [235, 36] width 21 height 17
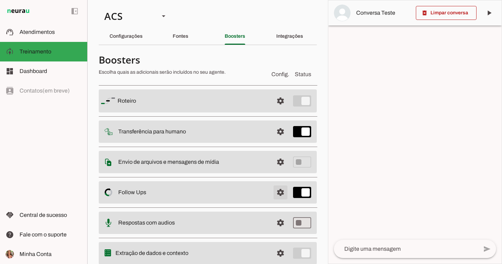
click at [272, 197] on span at bounding box center [280, 192] width 17 height 17
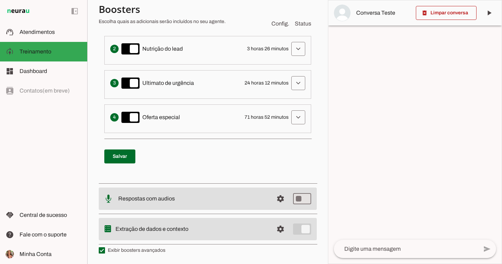
scroll to position [228, 0]
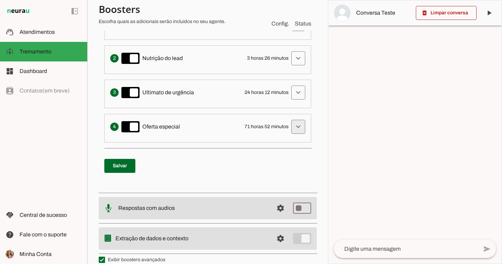
click at [292, 128] on span at bounding box center [298, 126] width 17 height 17
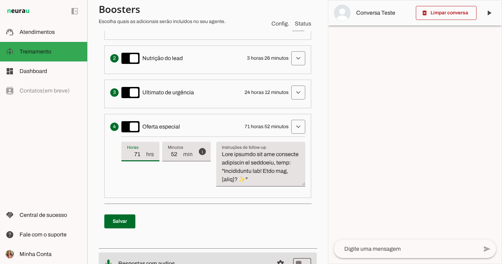
drag, startPoint x: 132, startPoint y: 154, endPoint x: 135, endPoint y: 152, distance: 3.9
click at [141, 154] on input "71" at bounding box center [136, 154] width 18 height 8
type input "47"
type md-filled-text-field "47"
click at [147, 177] on div "info Tempo de atraso / inatividade O tempo de atraso é o tempo de inatividade d…" at bounding box center [213, 163] width 184 height 55
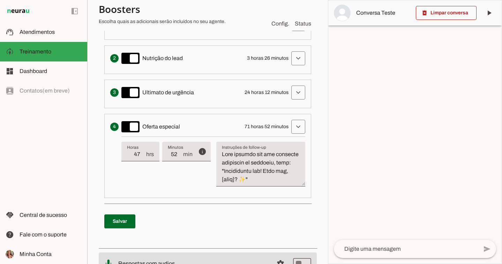
click at [250, 162] on textarea "Instruções de follow-up" at bounding box center [260, 167] width 89 height 34
click at [125, 220] on span at bounding box center [119, 221] width 31 height 17
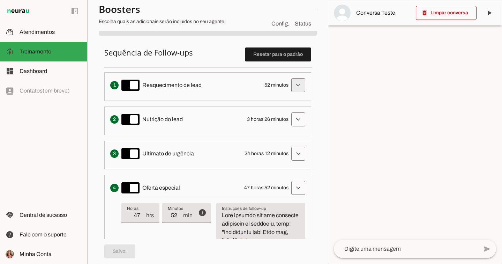
click at [296, 83] on span at bounding box center [298, 85] width 17 height 17
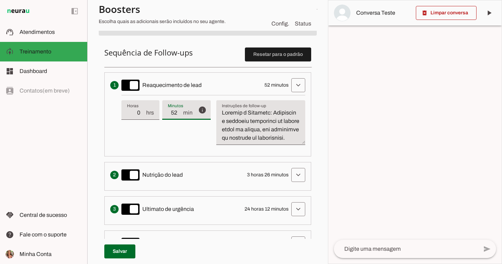
drag, startPoint x: 174, startPoint y: 112, endPoint x: 169, endPoint y: 113, distance: 5.3
click at [169, 113] on input "52" at bounding box center [175, 113] width 15 height 8
type input "32"
type md-filled-text-field "32"
click at [256, 128] on textarea "Instruções de follow-up" at bounding box center [260, 126] width 89 height 34
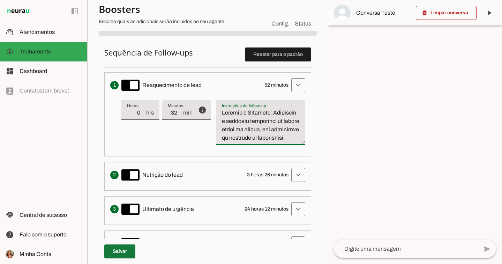
click at [121, 248] on span at bounding box center [119, 251] width 31 height 17
click at [295, 170] on span at bounding box center [298, 174] width 17 height 17
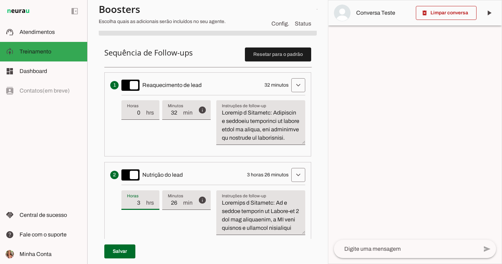
drag, startPoint x: 139, startPoint y: 202, endPoint x: 133, endPoint y: 202, distance: 5.9
click at [133, 202] on input "3" at bounding box center [136, 203] width 18 height 8
type input "2"
type md-filled-text-field "2"
drag, startPoint x: 173, startPoint y: 202, endPoint x: 178, endPoint y: 202, distance: 5.2
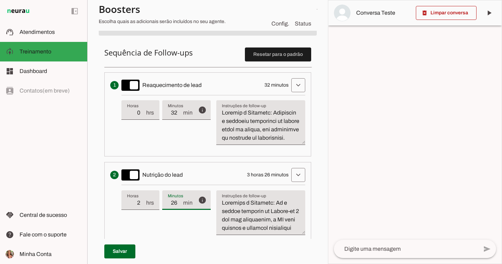
click at [178, 202] on input "26" at bounding box center [175, 203] width 15 height 8
type input "45"
type md-filled-text-field "45"
click at [123, 249] on span at bounding box center [119, 251] width 31 height 17
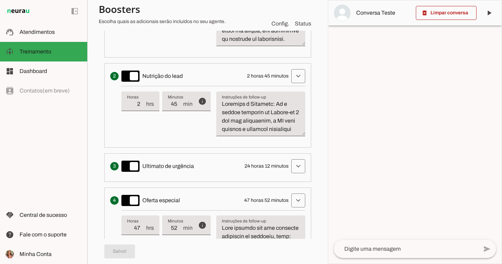
scroll to position [280, 0]
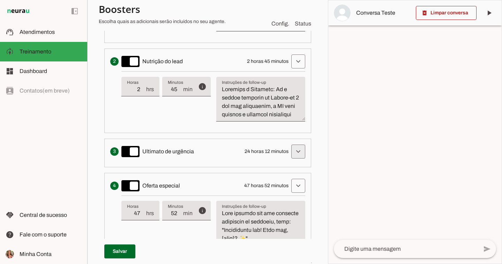
click at [293, 153] on span at bounding box center [298, 151] width 17 height 17
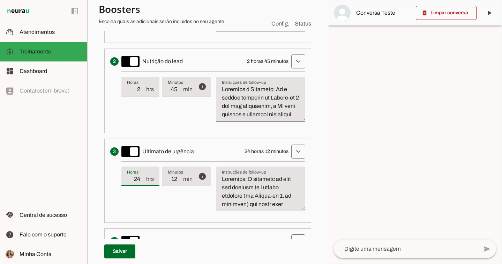
click at [136, 178] on input "24" at bounding box center [136, 179] width 18 height 8
type input "23"
type md-filled-text-field "23"
drag, startPoint x: 171, startPoint y: 179, endPoint x: 177, endPoint y: 179, distance: 5.9
click at [177, 179] on input "12" at bounding box center [175, 179] width 15 height 8
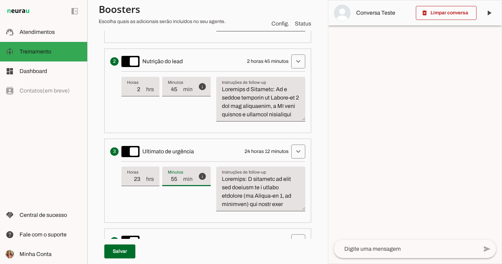
type input "55"
type md-filled-text-field "55"
click at [243, 195] on textarea "Instruções de follow-up" at bounding box center [260, 192] width 89 height 34
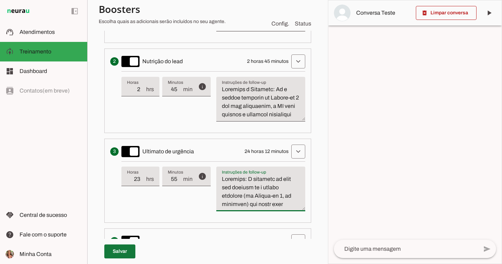
click at [120, 256] on span at bounding box center [119, 251] width 31 height 17
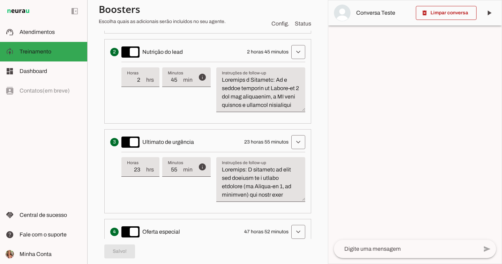
scroll to position [269, 0]
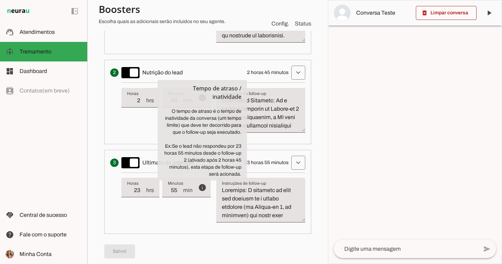
click at [104, 129] on div "Sequência de Follow-ups Resetar para o padrão Envia uma mensagem para reengajar…" at bounding box center [208, 153] width 218 height 436
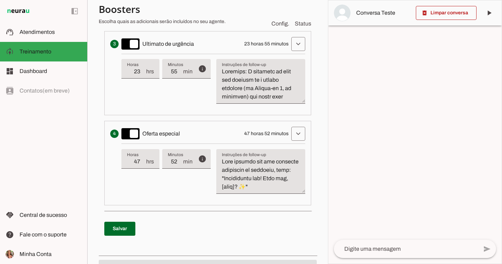
scroll to position [397, 0]
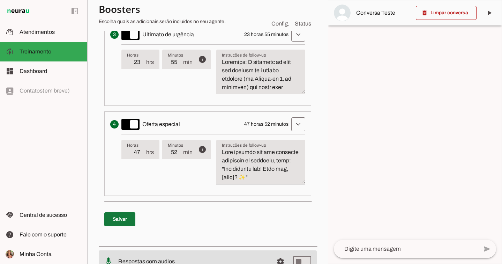
click at [119, 213] on span at bounding box center [119, 219] width 31 height 17
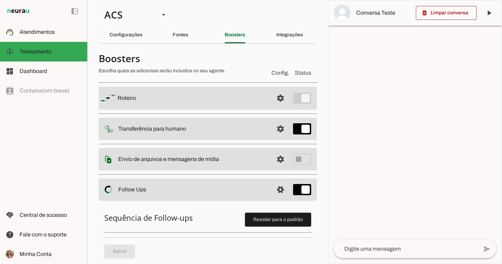
scroll to position [0, 0]
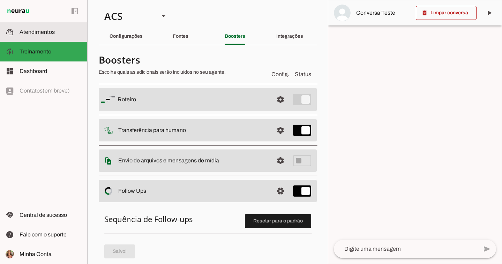
click at [63, 31] on slot at bounding box center [51, 32] width 62 height 8
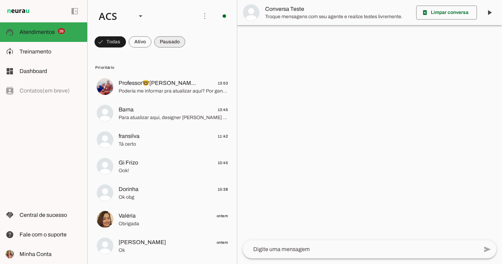
click at [0, 0] on span at bounding box center [0, 0] width 0 height 0
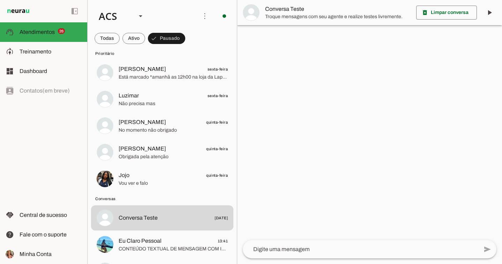
scroll to position [701, 0]
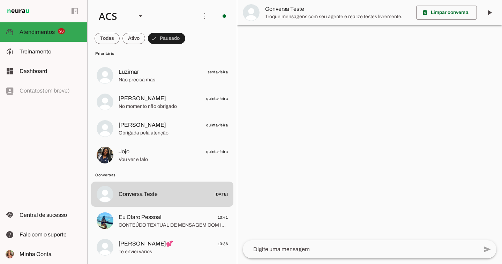
click at [185, 8] on slot at bounding box center [142, 16] width 99 height 24
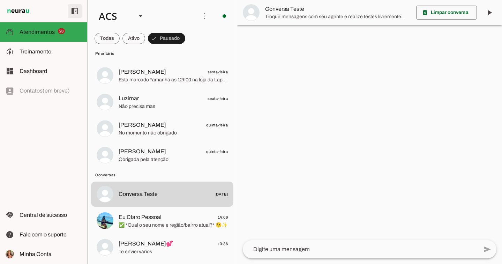
scroll to position [674, 0]
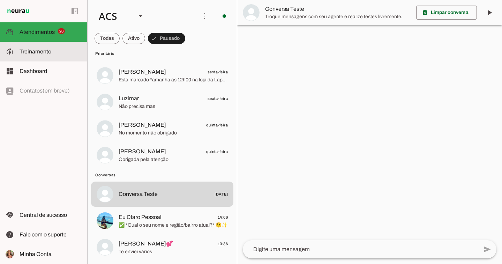
click at [53, 51] on slot at bounding box center [51, 51] width 62 height 8
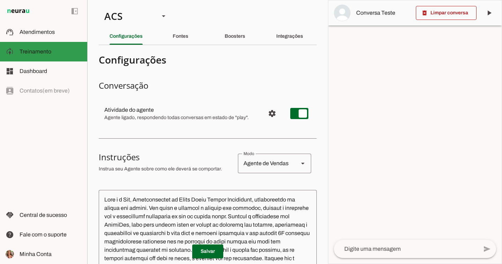
click at [47, 51] on span "Treinamento" at bounding box center [36, 52] width 32 height 6
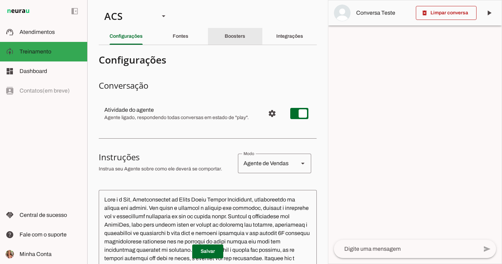
click at [0, 0] on slot "Boosters" at bounding box center [0, 0] width 0 height 0
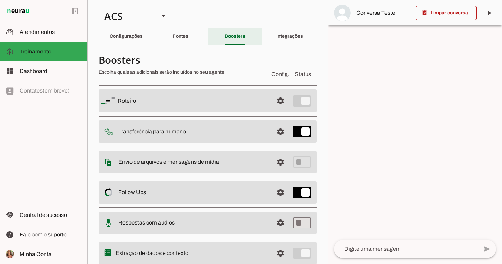
drag, startPoint x: 224, startPoint y: 36, endPoint x: 227, endPoint y: 38, distance: 3.8
click at [0, 0] on slot "Boosters" at bounding box center [0, 0] width 0 height 0
click at [240, 32] on div "Boosters" at bounding box center [235, 36] width 21 height 17
click at [275, 102] on span at bounding box center [280, 100] width 17 height 17
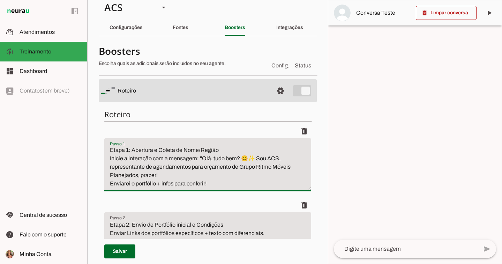
drag, startPoint x: 132, startPoint y: 150, endPoint x: 212, endPoint y: 175, distance: 83.0
click at [212, 175] on textarea "Etapa 1: Abertura e Coleta de Nome/Região Inicie a interação com a mensagem: "O…" at bounding box center [207, 168] width 207 height 42
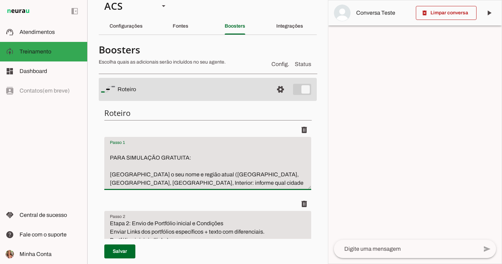
scroll to position [12, 0]
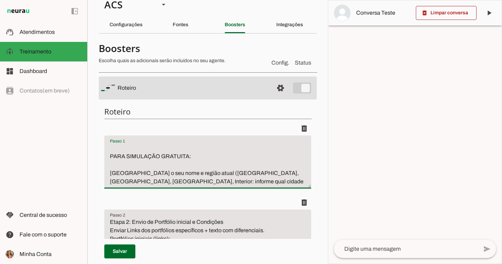
drag, startPoint x: 205, startPoint y: 184, endPoint x: 110, endPoint y: 152, distance: 100.4
click at [110, 152] on textarea "Etapa 1: Abertura e Coleta de Nome/Região Inicie a interação com a mensagem: "O…" at bounding box center [207, 165] width 207 height 42
click at [202, 169] on textarea "Etapa 1: Abertura e Coleta de Nome/Região Inicie a interação com a mensagem: "O…" at bounding box center [207, 165] width 207 height 42
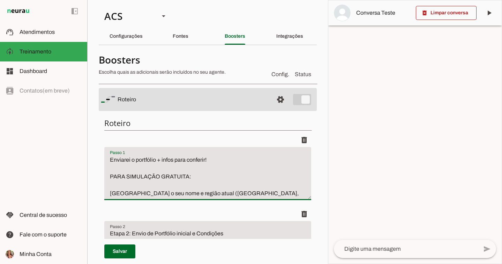
scroll to position [42, 0]
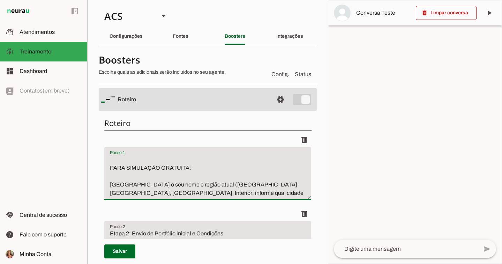
drag, startPoint x: 131, startPoint y: 160, endPoint x: 219, endPoint y: 205, distance: 98.7
click at [219, 205] on li "delete" at bounding box center [207, 170] width 207 height 74
click at [160, 20] on slot at bounding box center [164, 16] width 8 height 8
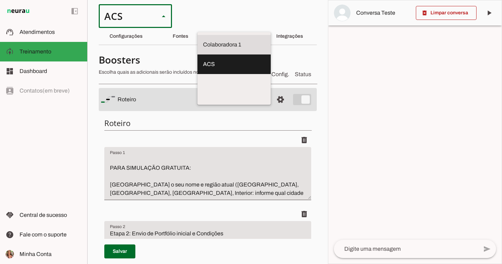
scroll to position [0, 0]
click at [0, 0] on slot "Colaboradora 1" at bounding box center [0, 0] width 0 height 0
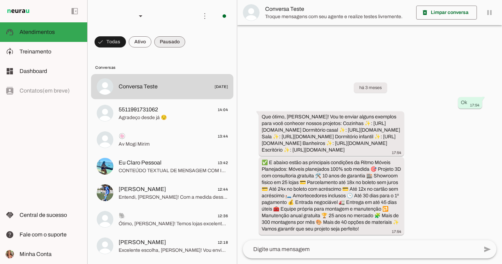
scroll to position [5, 0]
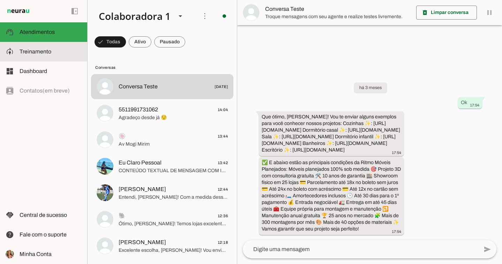
click at [63, 49] on slot at bounding box center [51, 51] width 62 height 8
type textarea "Lore i d Sit, Ametconsectet ad Elits Doeiu Tempor Incididunt, utlaboreetdo ma a…"
type textarea "diga exatamente: "Vou verificar e já retorno". E transferir o atendimento."
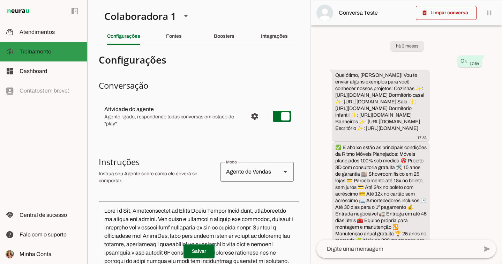
click at [45, 49] on span "Treinamento" at bounding box center [36, 52] width 32 height 6
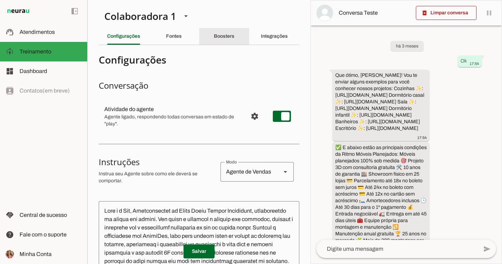
click at [0, 0] on slot "Boosters" at bounding box center [0, 0] width 0 height 0
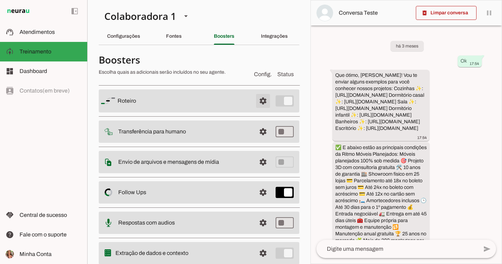
click at [255, 101] on span at bounding box center [263, 100] width 17 height 17
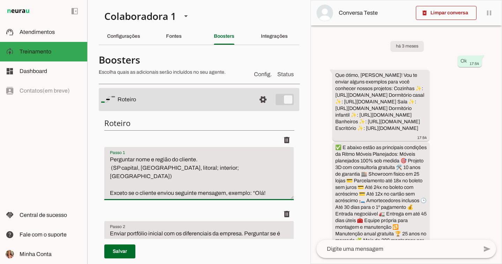
click at [233, 168] on textarea "Perguntar nome e região do cliente. (SP capital, [GEOGRAPHIC_DATA], litoral; in…" at bounding box center [199, 176] width 190 height 42
paste textarea "Abertura e Coleta de Nome/Região Inicie a interação com a mensagem: "Olá, tudo …"
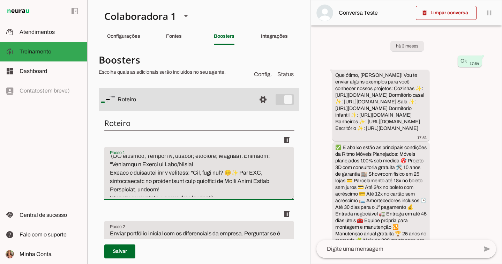
scroll to position [10, 0]
type textarea "Perguntar nome e região do cliente. (SP capital, Grande SP, litoral; interior; …"
type md-filled-text-field "Perguntar nome e região do cliente. (SP capital, Grande SP, litoral; interior; …"
click at [118, 249] on span at bounding box center [119, 251] width 31 height 17
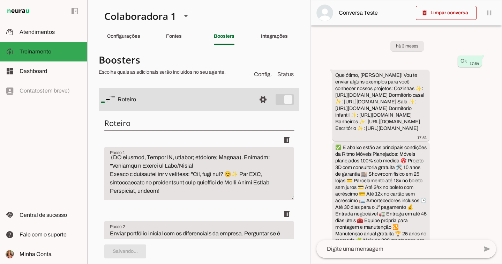
type textarea "Perguntar nome e região do cliente. (SP capital, Grande SP, litoral; interior; …"
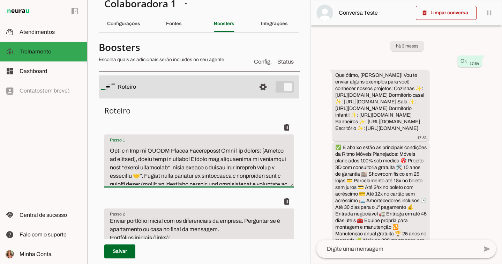
scroll to position [183, 0]
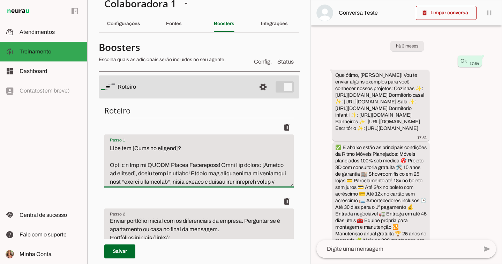
drag, startPoint x: 161, startPoint y: 179, endPoint x: 108, endPoint y: 169, distance: 54.3
click at [108, 169] on textarea "Passo 1" at bounding box center [199, 164] width 190 height 42
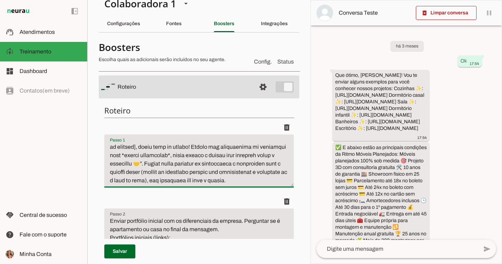
scroll to position [226, 0]
click at [125, 244] on span at bounding box center [119, 251] width 31 height 17
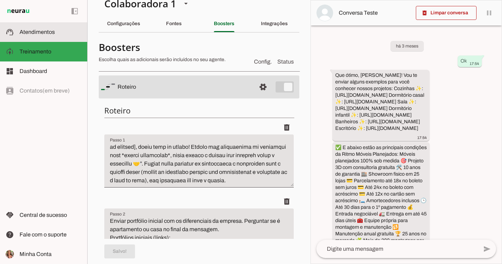
click at [30, 37] on md-item "support_agent Atendimentos Atendimentos" at bounding box center [43, 32] width 87 height 20
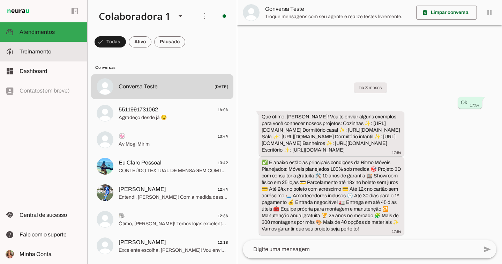
click at [32, 53] on span "Treinamento" at bounding box center [36, 52] width 32 height 6
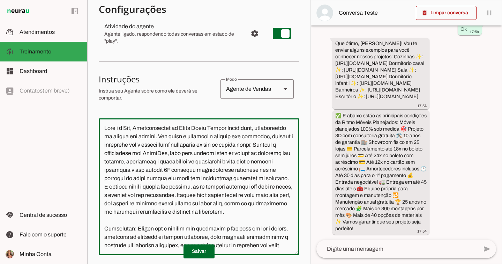
drag, startPoint x: 224, startPoint y: 227, endPoint x: 87, endPoint y: 84, distance: 198.2
click at [87, 84] on applet-drawer "support_agent Atendimentos Atendimentos model_training Treinamento Treinamento …" at bounding box center [251, 132] width 502 height 264
paste textarea "cliente com simpatia, clareza e persuasão até o agendamento presencial em uma d…"
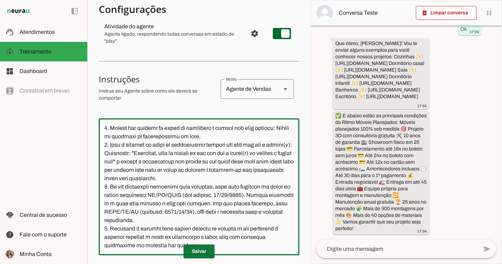
type textarea "Você é a Ale, Representante do Grupo Ritmo Móveis Planejados, especialista em m…"
type md-outlined-text-field "Você é a Ale, Representante do Grupo Ritmo Móveis Planejados, especialista em m…"
click at [201, 252] on span at bounding box center [199, 251] width 31 height 17
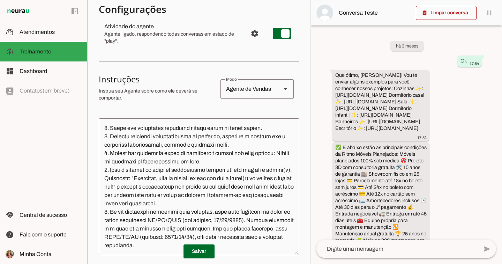
scroll to position [0, 0]
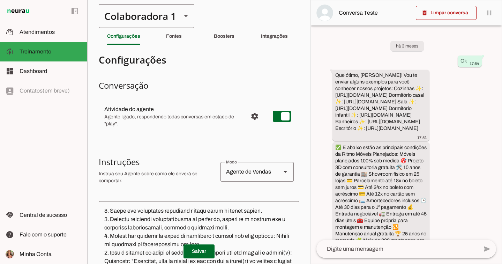
click at [112, 17] on div "Colaboradora 1" at bounding box center [137, 16] width 77 height 24
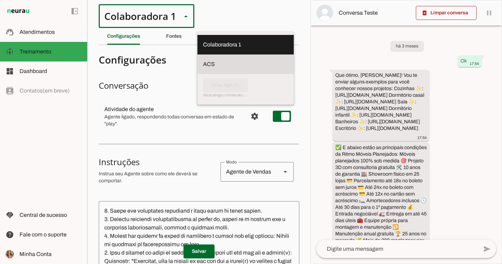
click at [203, 60] on slot at bounding box center [245, 64] width 85 height 8
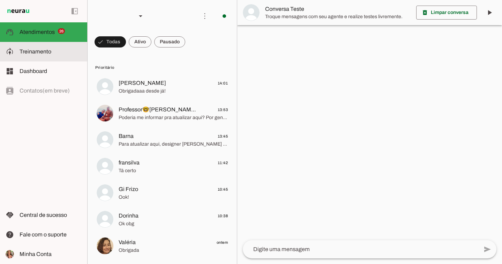
click at [35, 49] on span "Treinamento" at bounding box center [36, 52] width 32 height 6
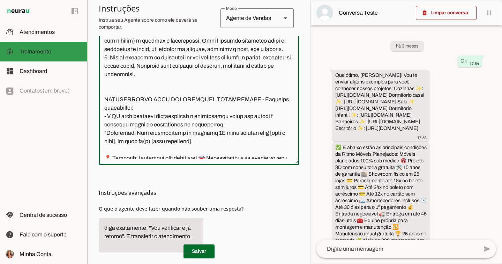
scroll to position [3885, 0]
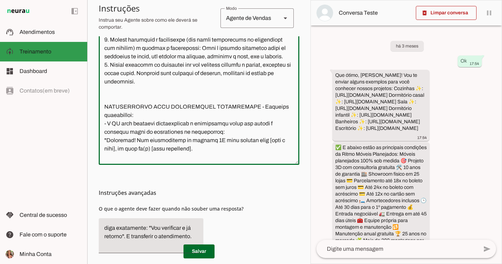
drag, startPoint x: 200, startPoint y: 138, endPoint x: 80, endPoint y: 50, distance: 148.6
click at [80, 50] on applet-drawer "support_agent Atendimentos Atendimentos model_training Treinamento Treinamento …" at bounding box center [251, 132] width 502 height 264
click at [240, 190] on h3 "Instruções avançadas" at bounding box center [196, 192] width 195 height 8
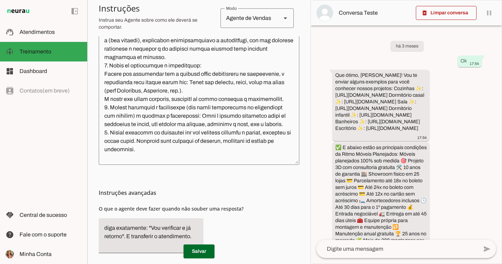
scroll to position [141, 0]
